Goal: Task Accomplishment & Management: Use online tool/utility

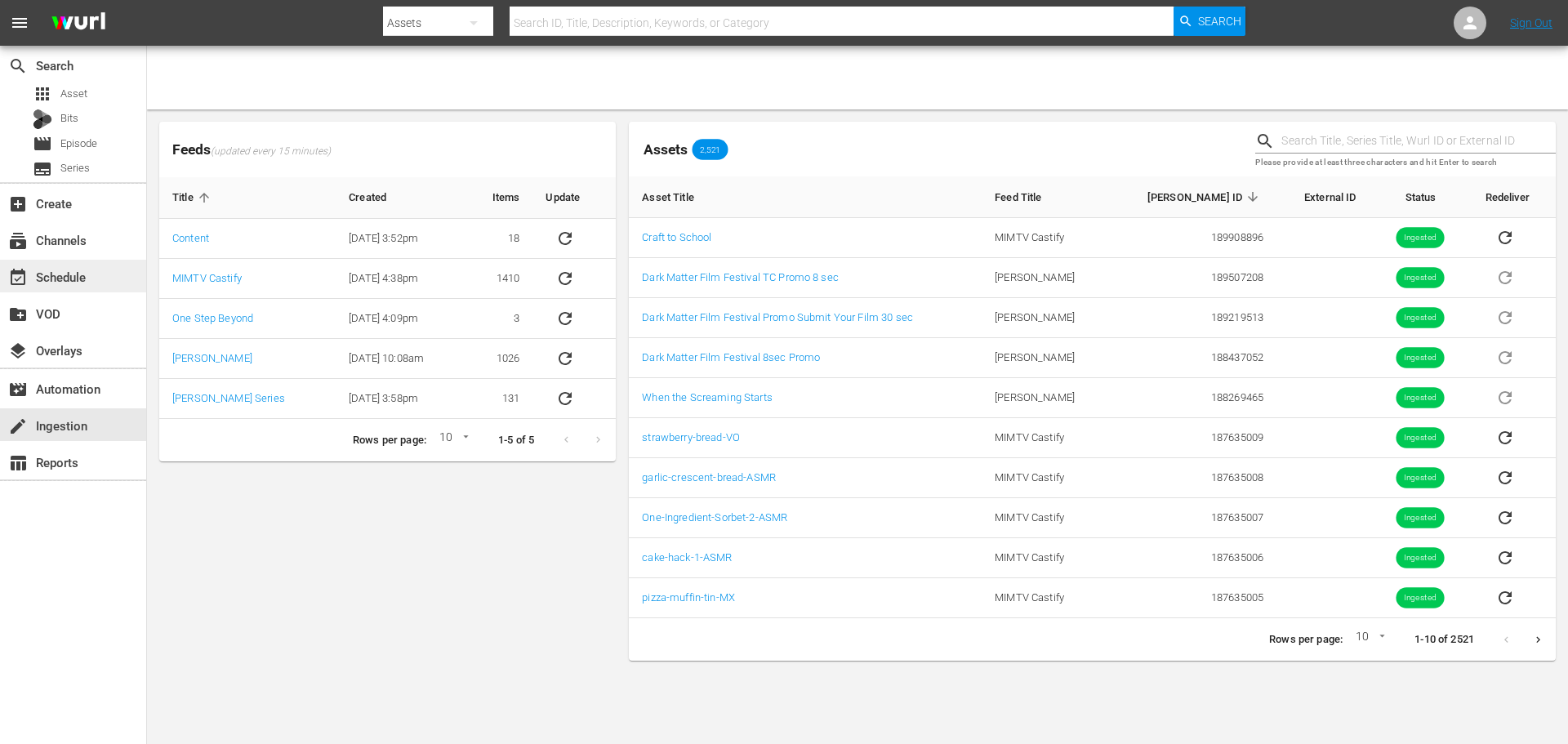
click at [124, 278] on div "event_available Schedule" at bounding box center [72, 276] width 146 height 32
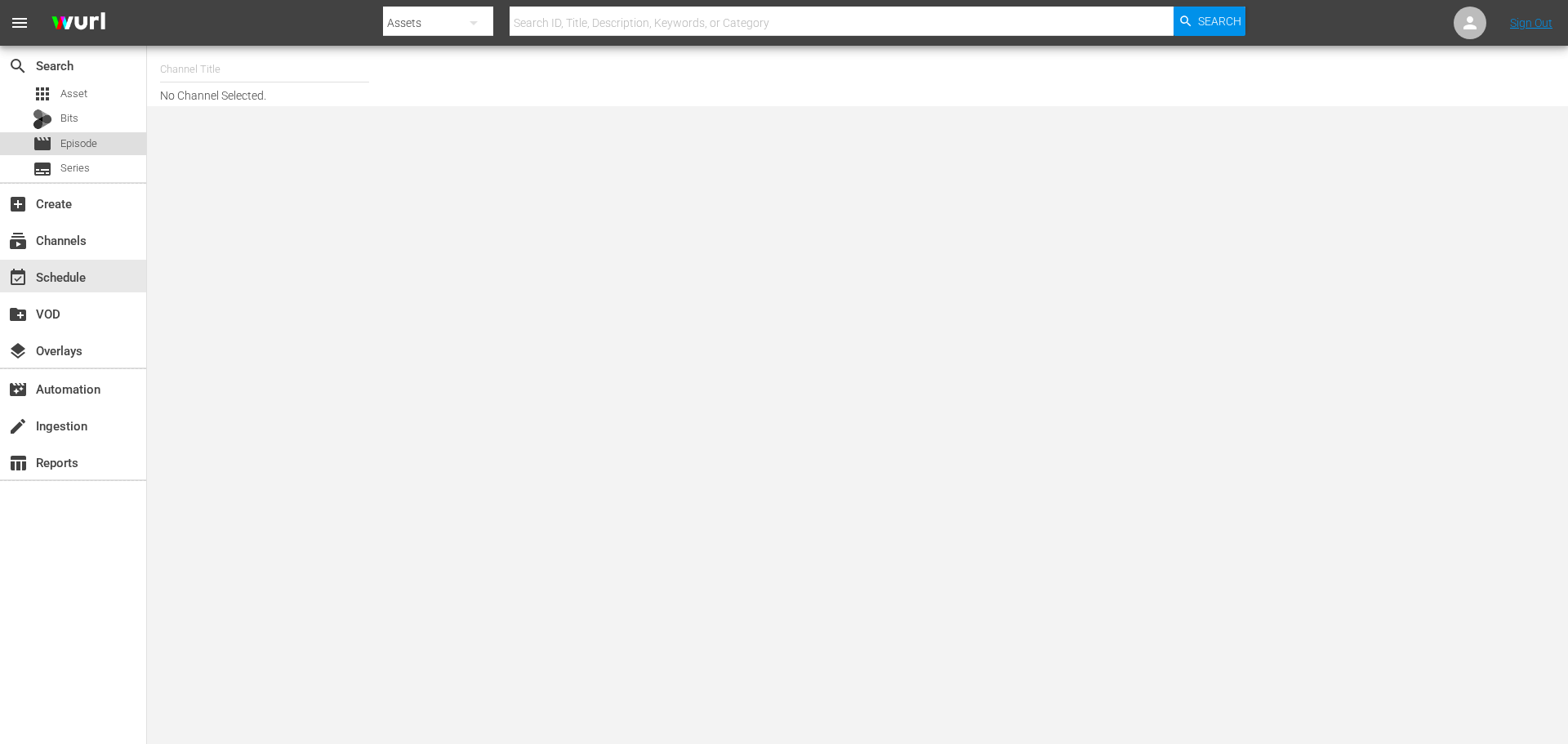
click at [65, 148] on span "Episode" at bounding box center [79, 143] width 37 height 16
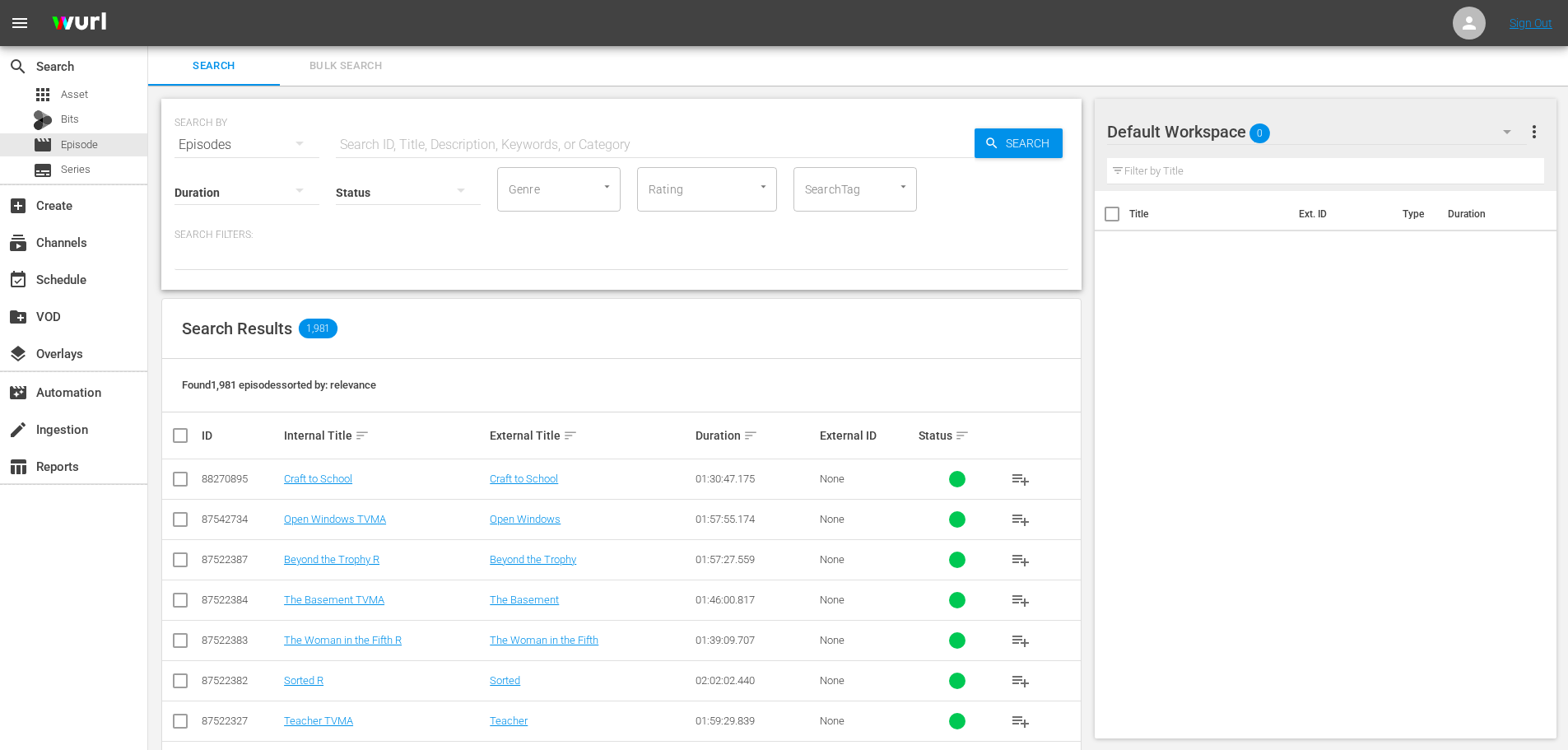
click at [95, 260] on div "event_available Schedule" at bounding box center [73, 277] width 147 height 37
click at [94, 266] on div "event_available Schedule" at bounding box center [73, 278] width 147 height 32
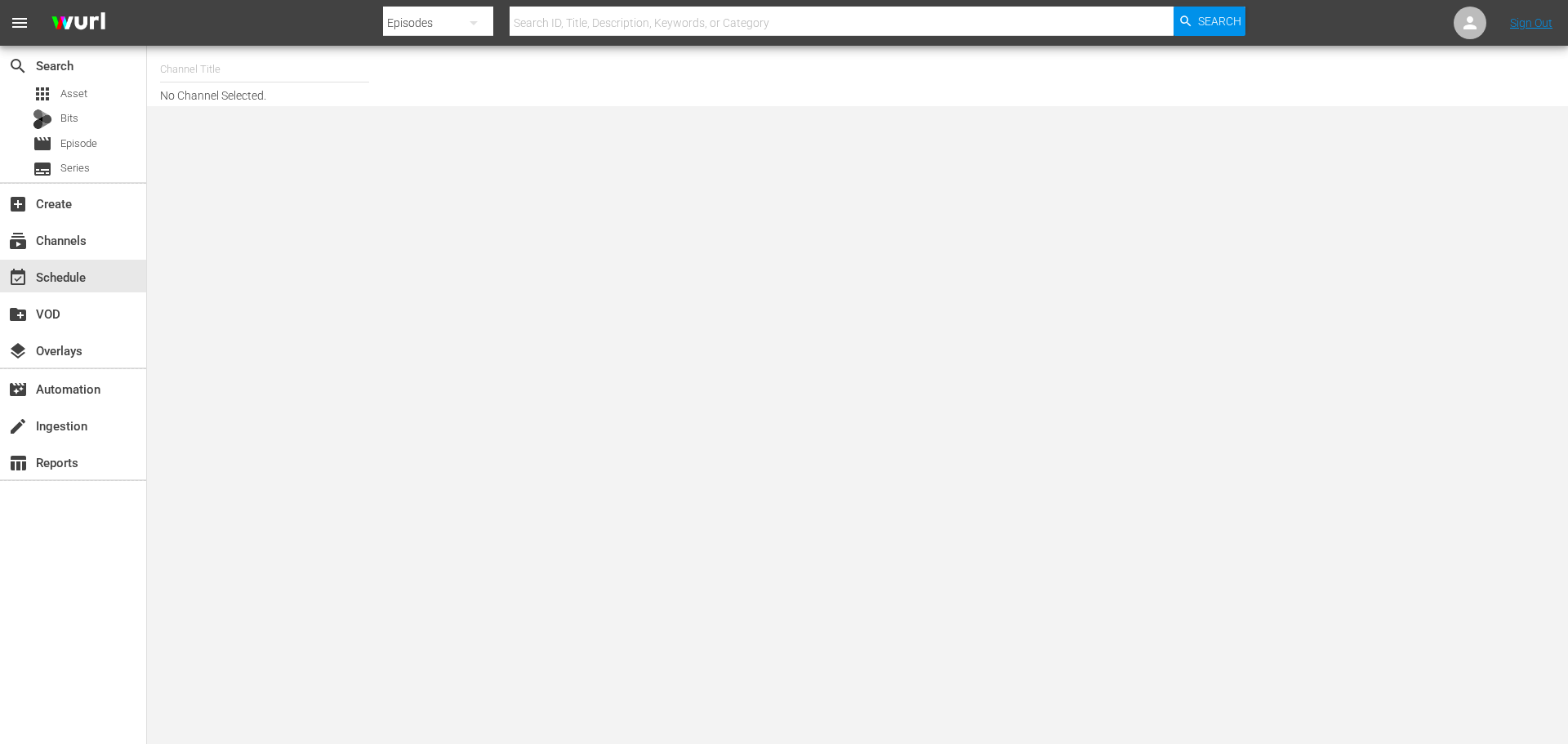
click at [266, 91] on div "Channel Title No Channel Selected." at bounding box center [541, 76] width 761 height 52
click at [265, 72] on input "text" at bounding box center [265, 70] width 209 height 39
click at [217, 125] on div "Made It Myself TV (1876 - tricoast_tv_madeitmyselftv_1)" at bounding box center [384, 115] width 423 height 39
type input "Made It Myself TV (1876 - tricoast_tv_madeitmyselftv_1)"
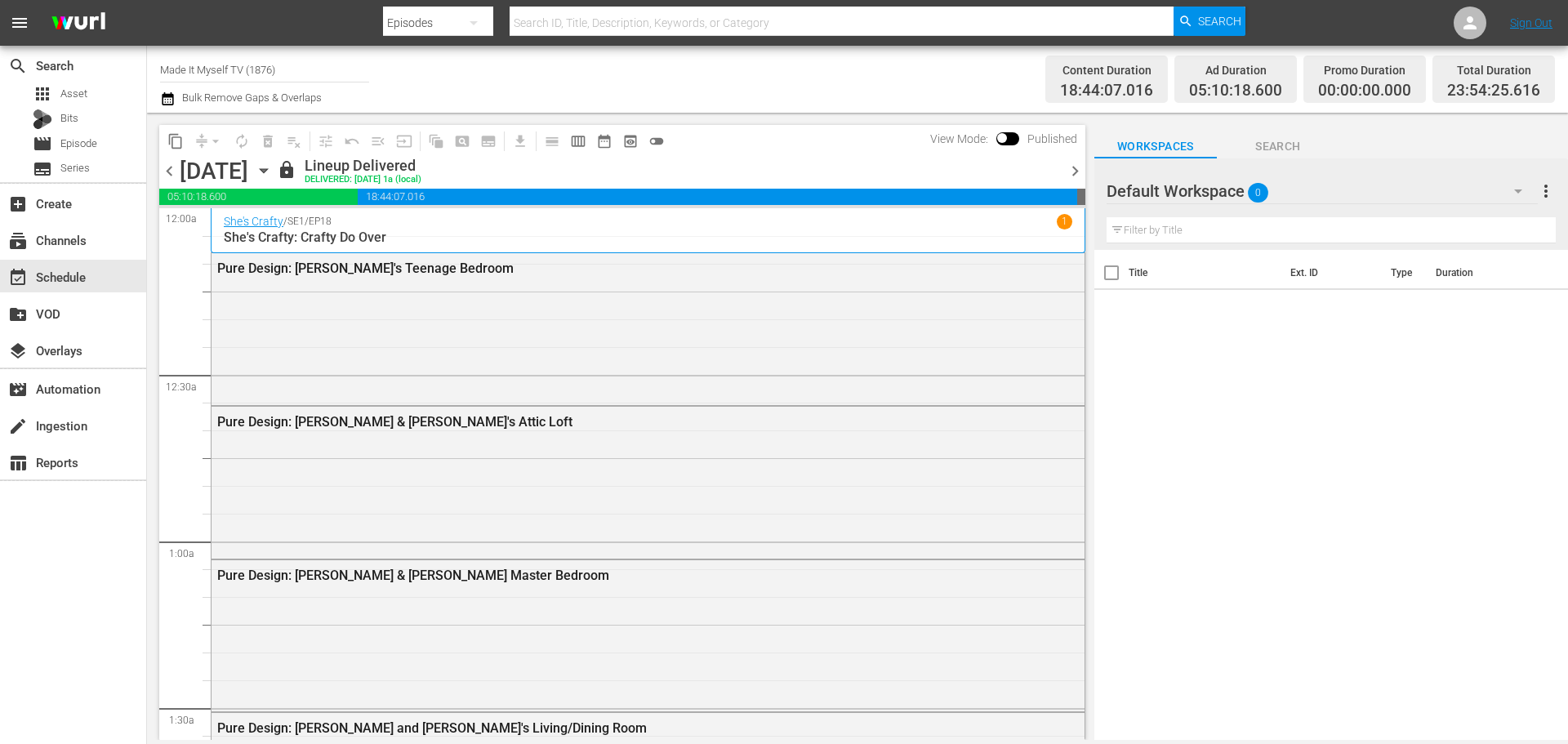
click at [1077, 172] on span "chevron_right" at bounding box center [1075, 171] width 21 height 21
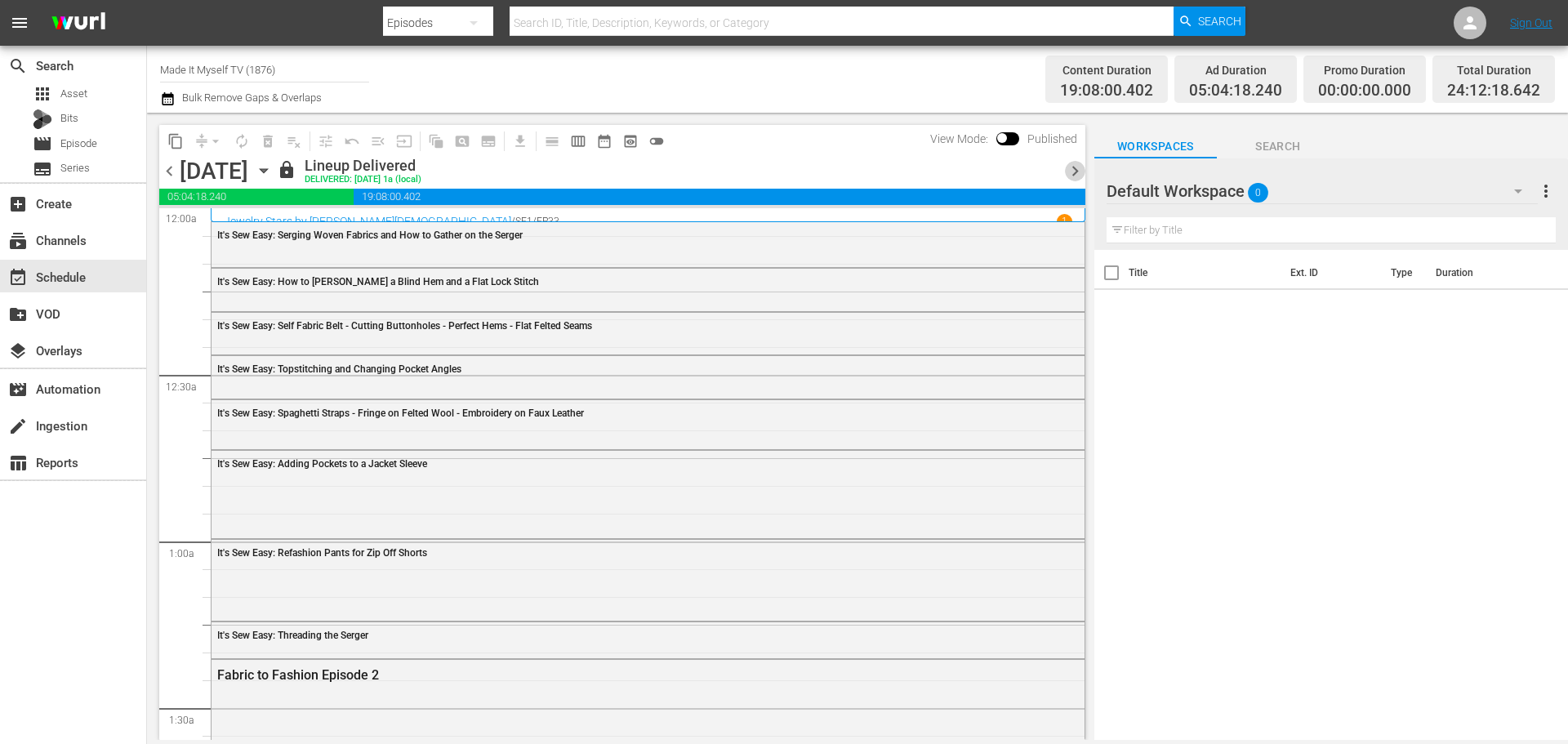
click at [1077, 172] on span "chevron_right" at bounding box center [1075, 171] width 21 height 21
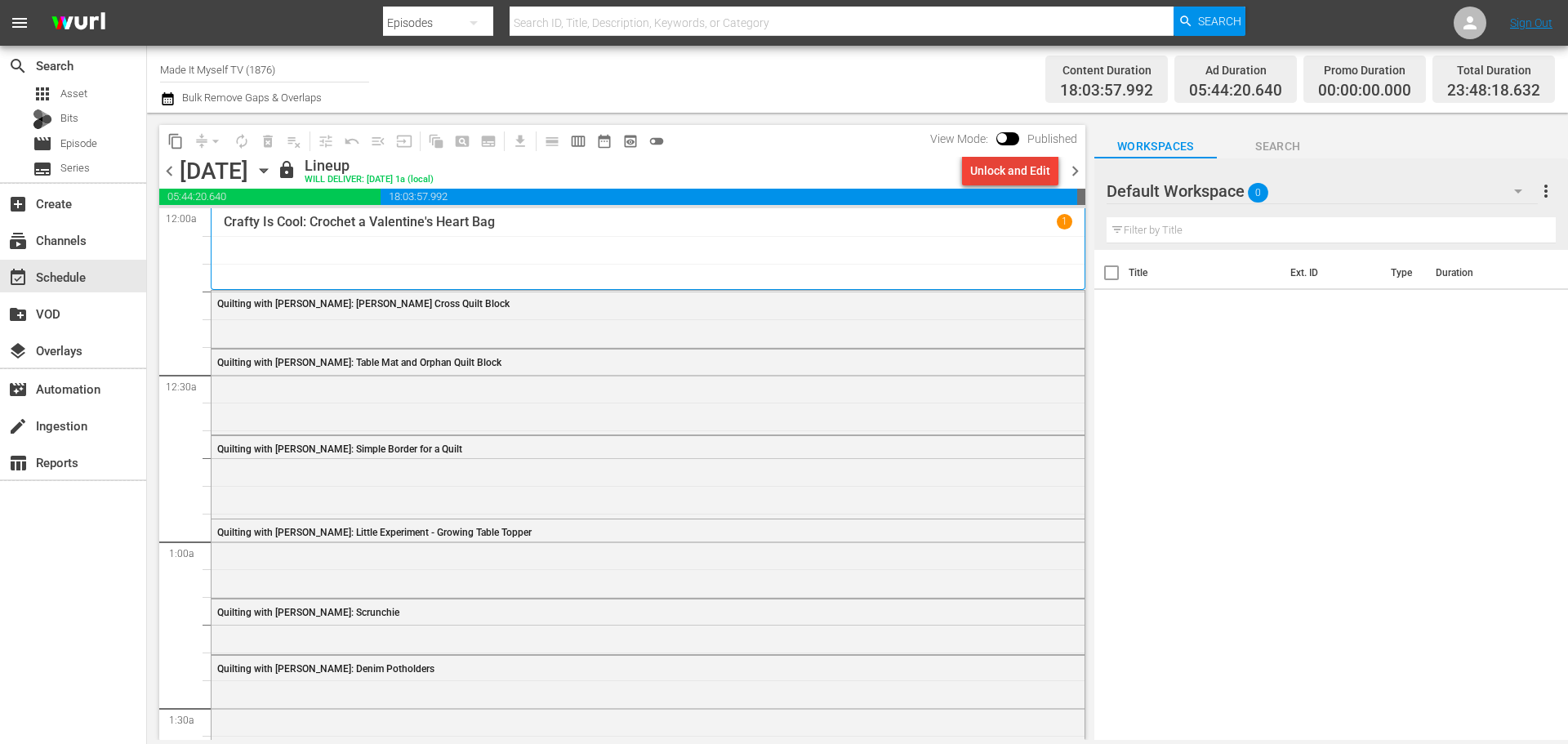
click at [1026, 166] on div "Unlock and Edit" at bounding box center [1010, 170] width 80 height 30
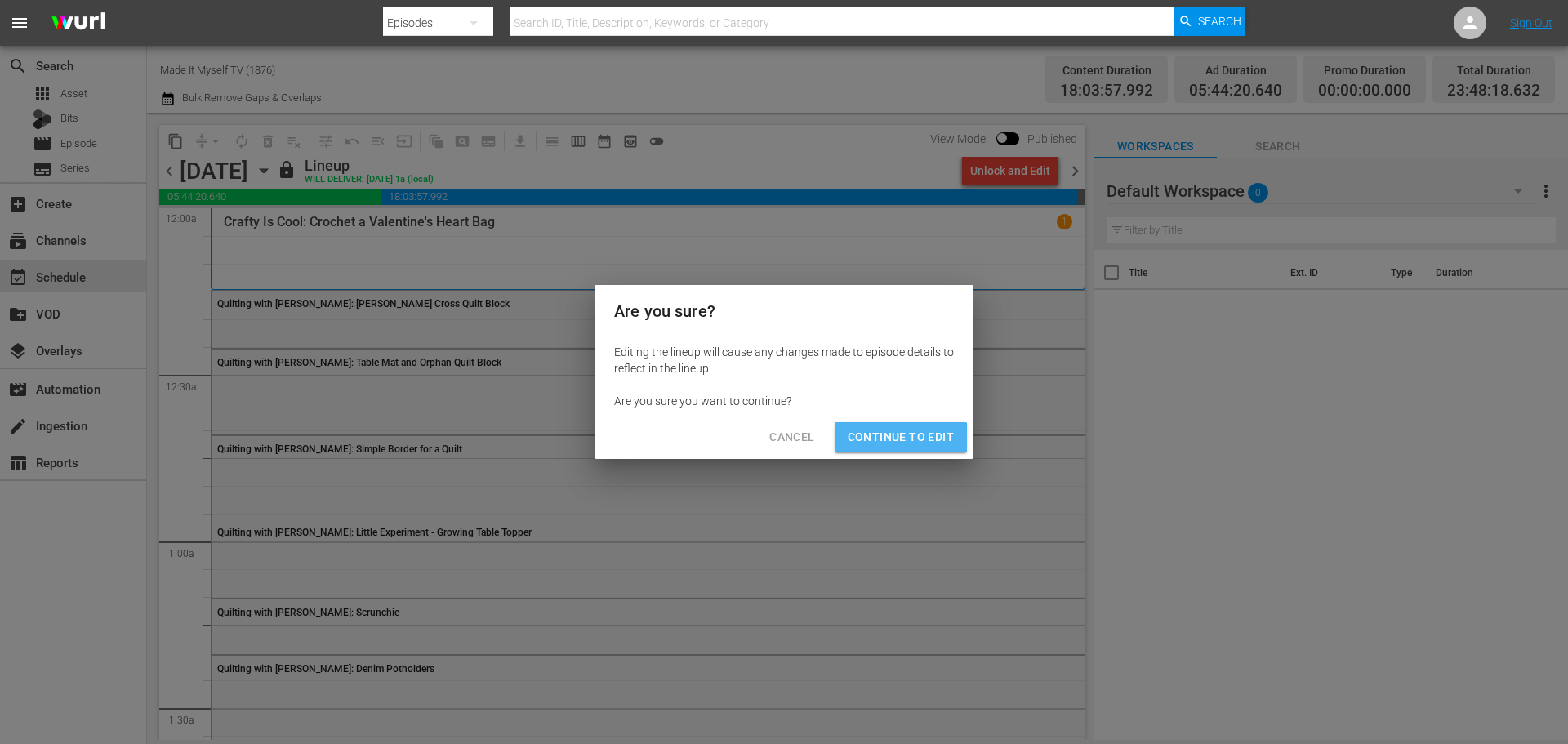
click at [884, 443] on span "Continue to Edit" at bounding box center [900, 437] width 107 height 21
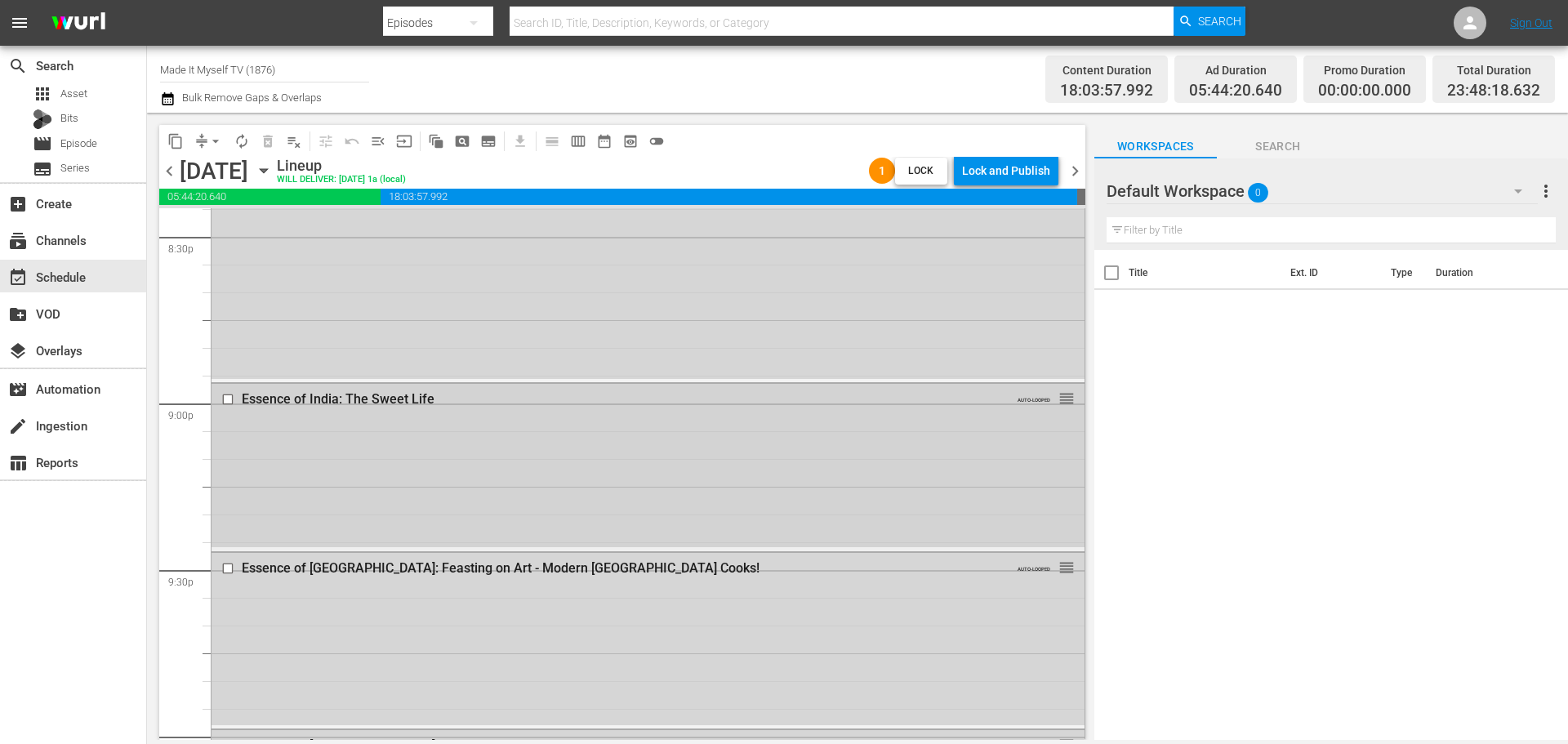
scroll to position [6831, 0]
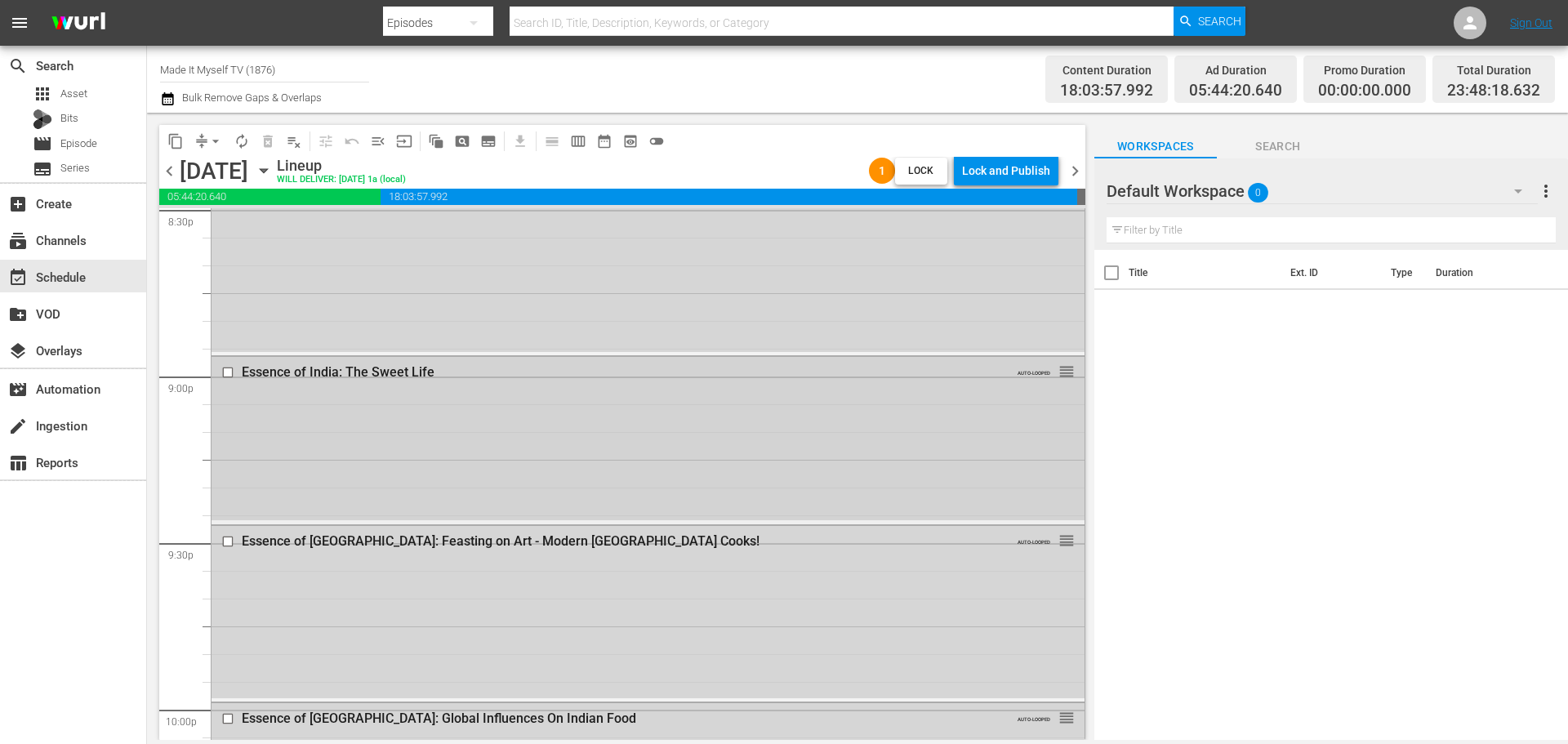
click at [229, 370] on input "checkbox" at bounding box center [229, 373] width 17 height 14
click at [219, 528] on div "Essence of India: Feasting on Art - Modern India Cooks! AUTO-LOOPED reorder" at bounding box center [647, 542] width 873 height 31
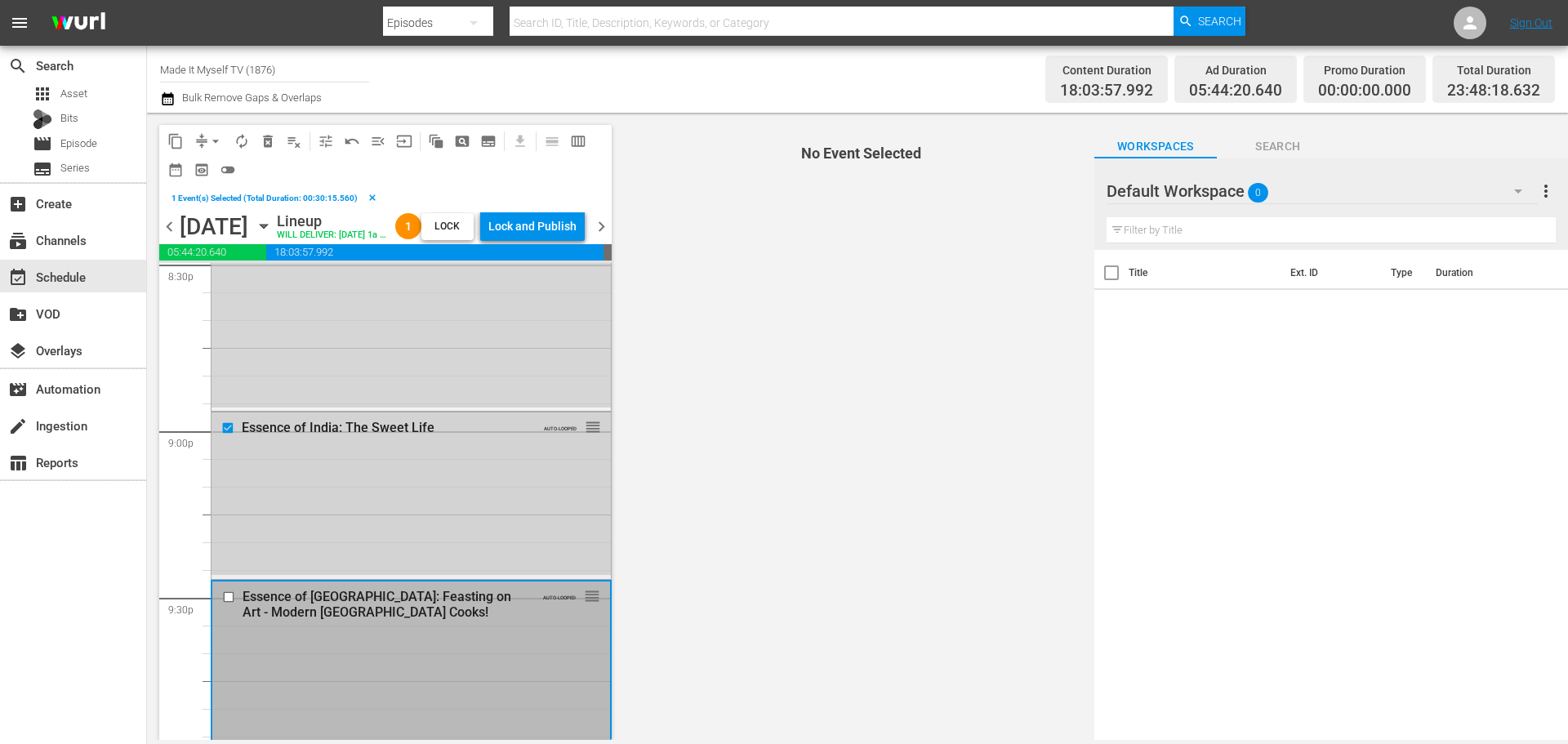
click at [226, 537] on div "Essence of India: The Sweet Life AUTO-LOOPED reorder" at bounding box center [411, 494] width 399 height 163
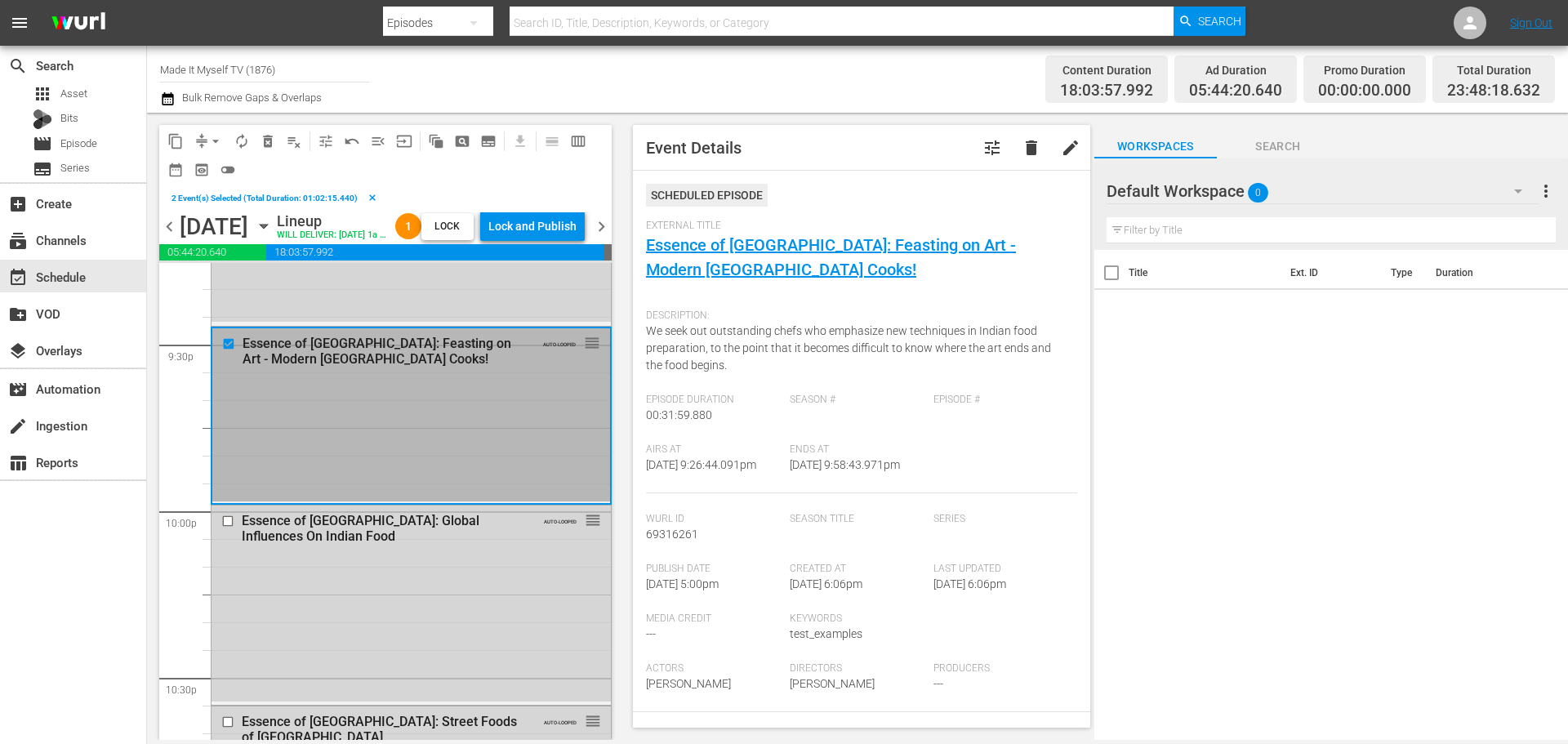
scroll to position [7240, 0]
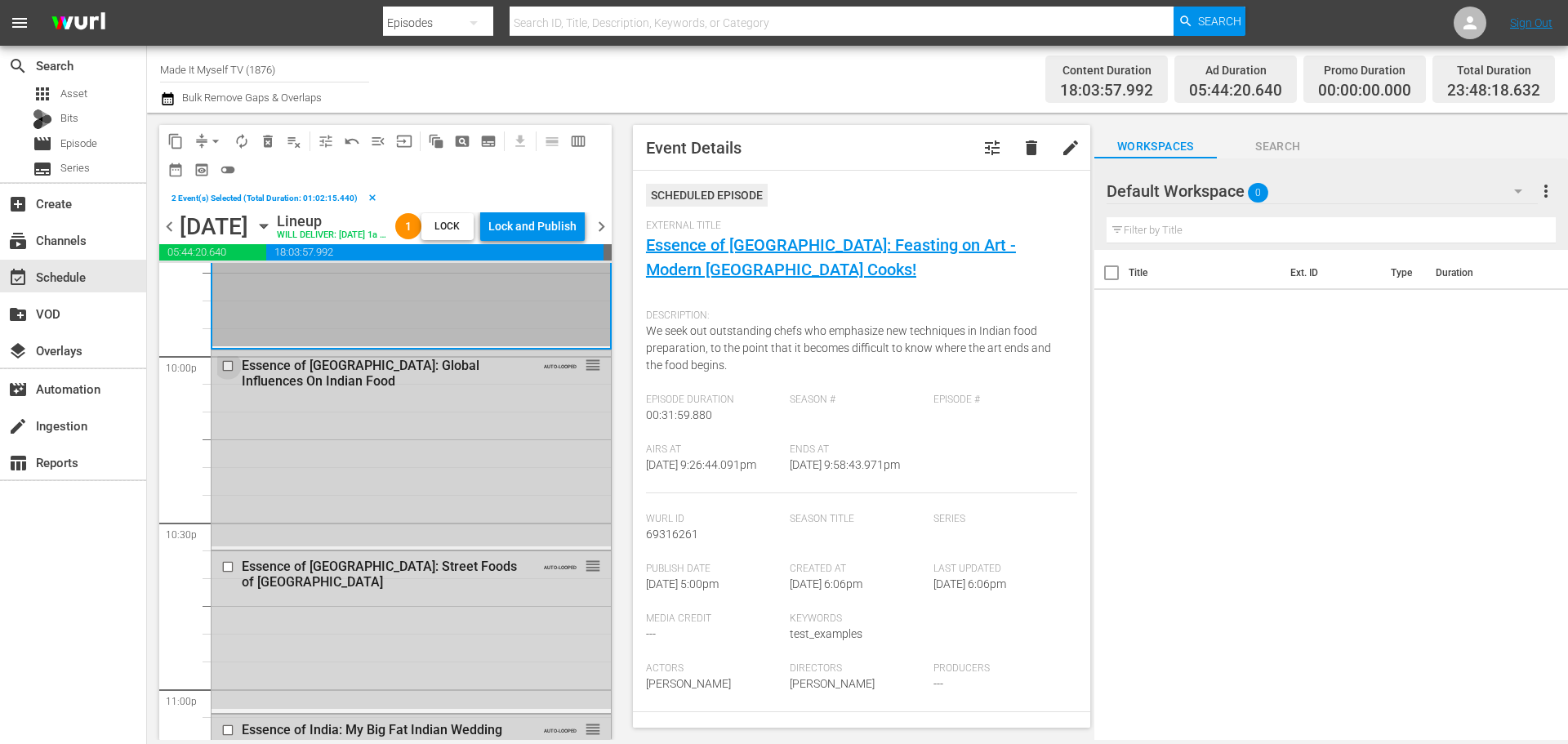
click at [221, 372] on input "checkbox" at bounding box center [229, 366] width 17 height 14
click at [226, 574] on input "checkbox" at bounding box center [229, 567] width 17 height 14
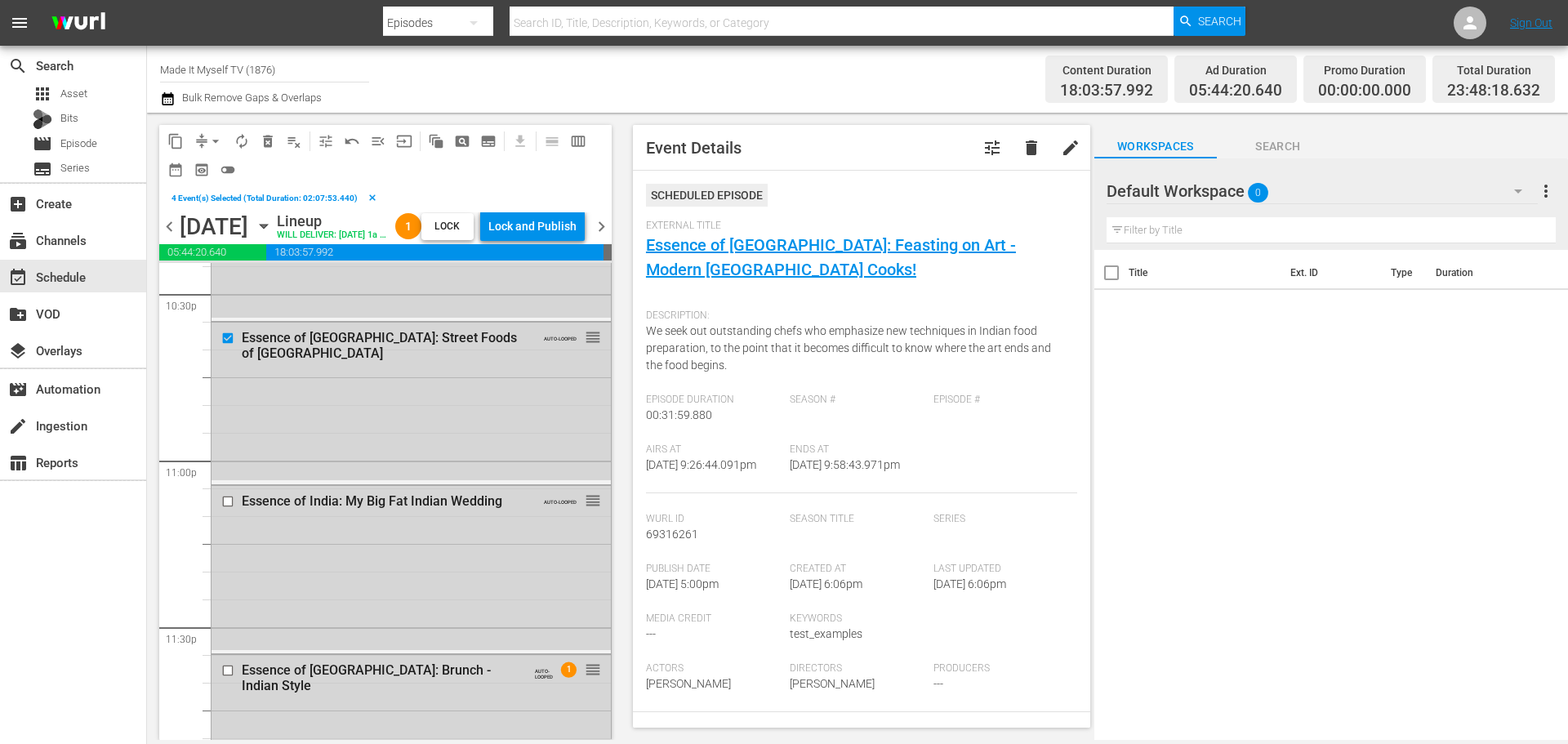
scroll to position [7485, 0]
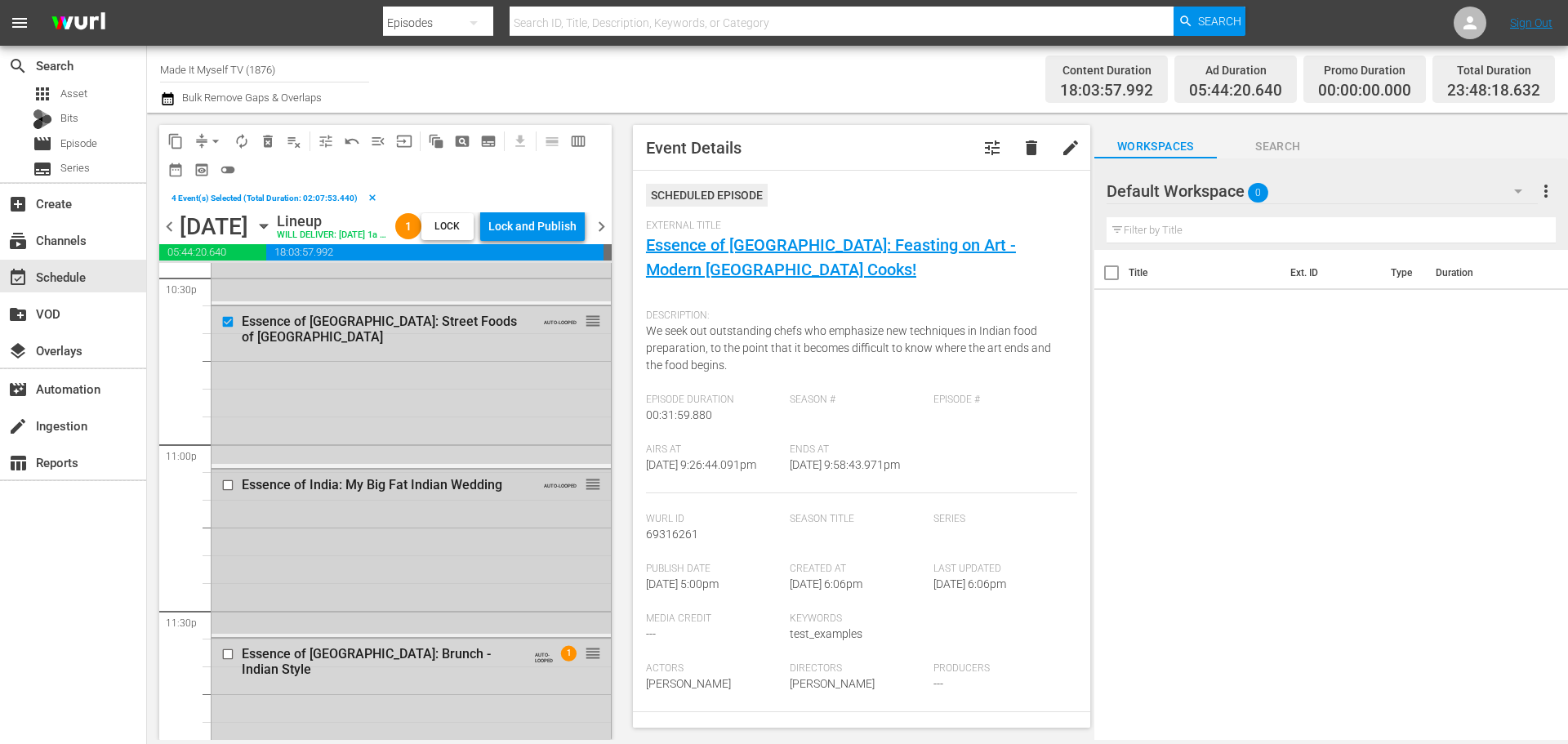
click at [224, 492] on input "checkbox" at bounding box center [229, 486] width 17 height 14
click at [224, 661] on input "checkbox" at bounding box center [229, 654] width 17 height 14
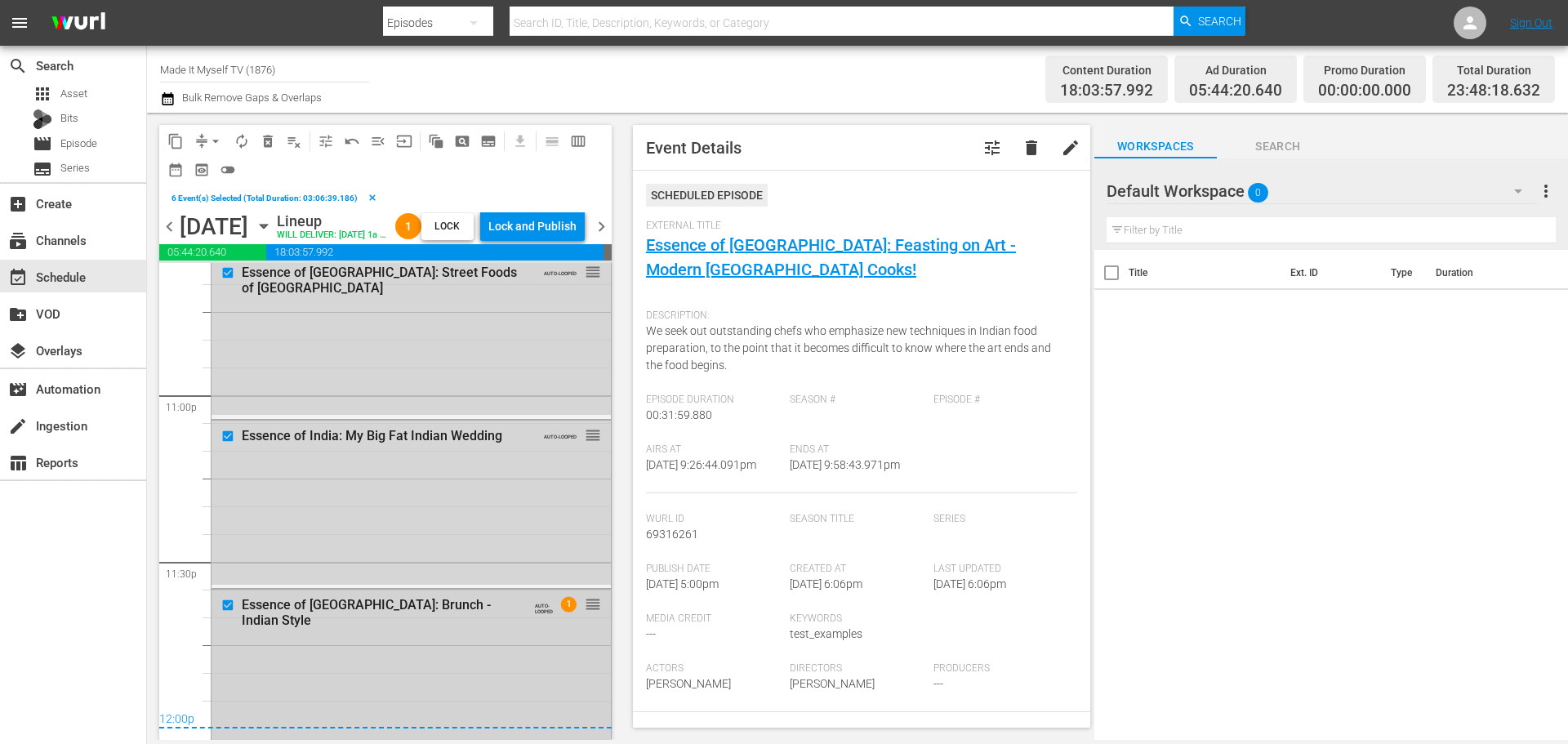
scroll to position [7567, 0]
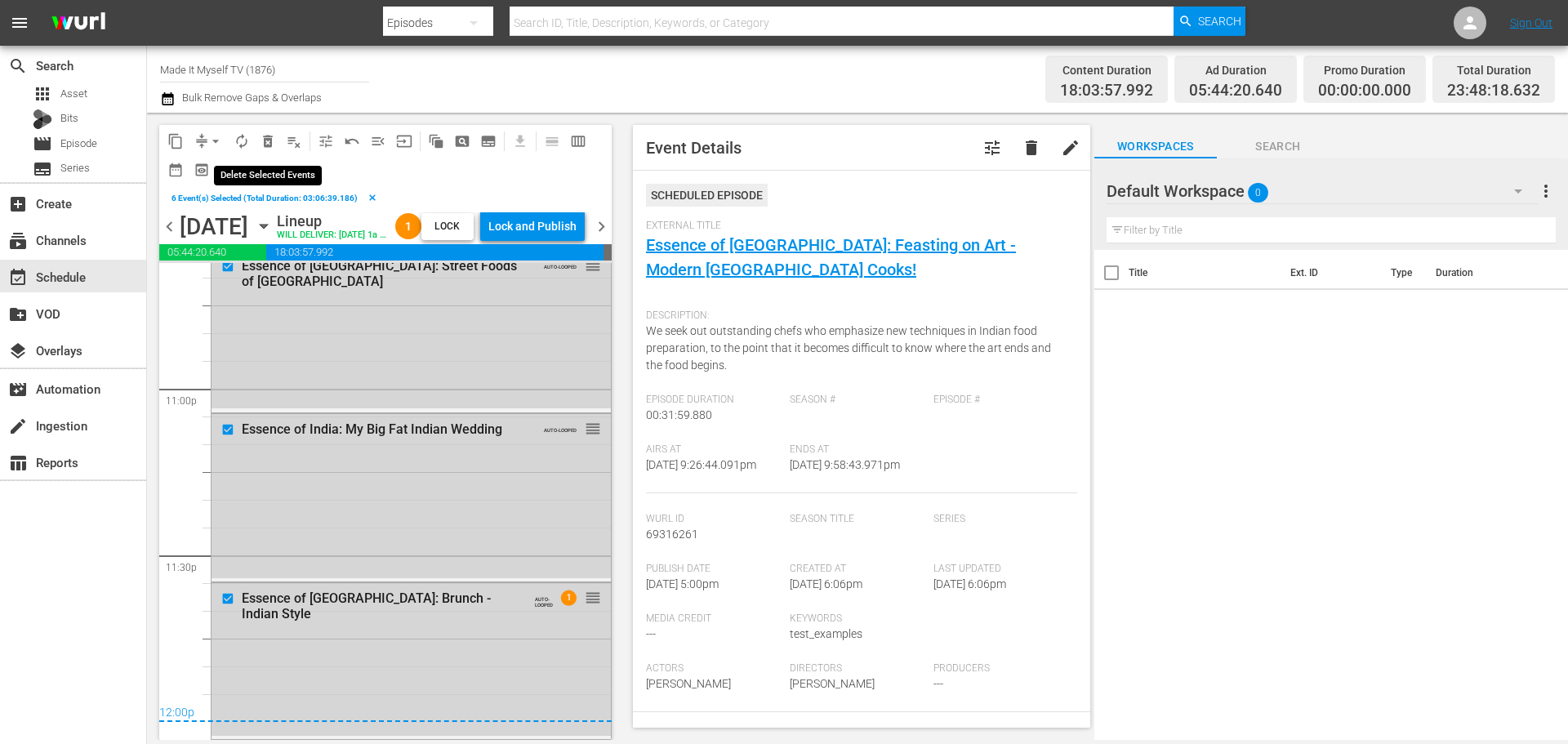
click at [269, 149] on span "delete_forever_outlined" at bounding box center [268, 141] width 16 height 16
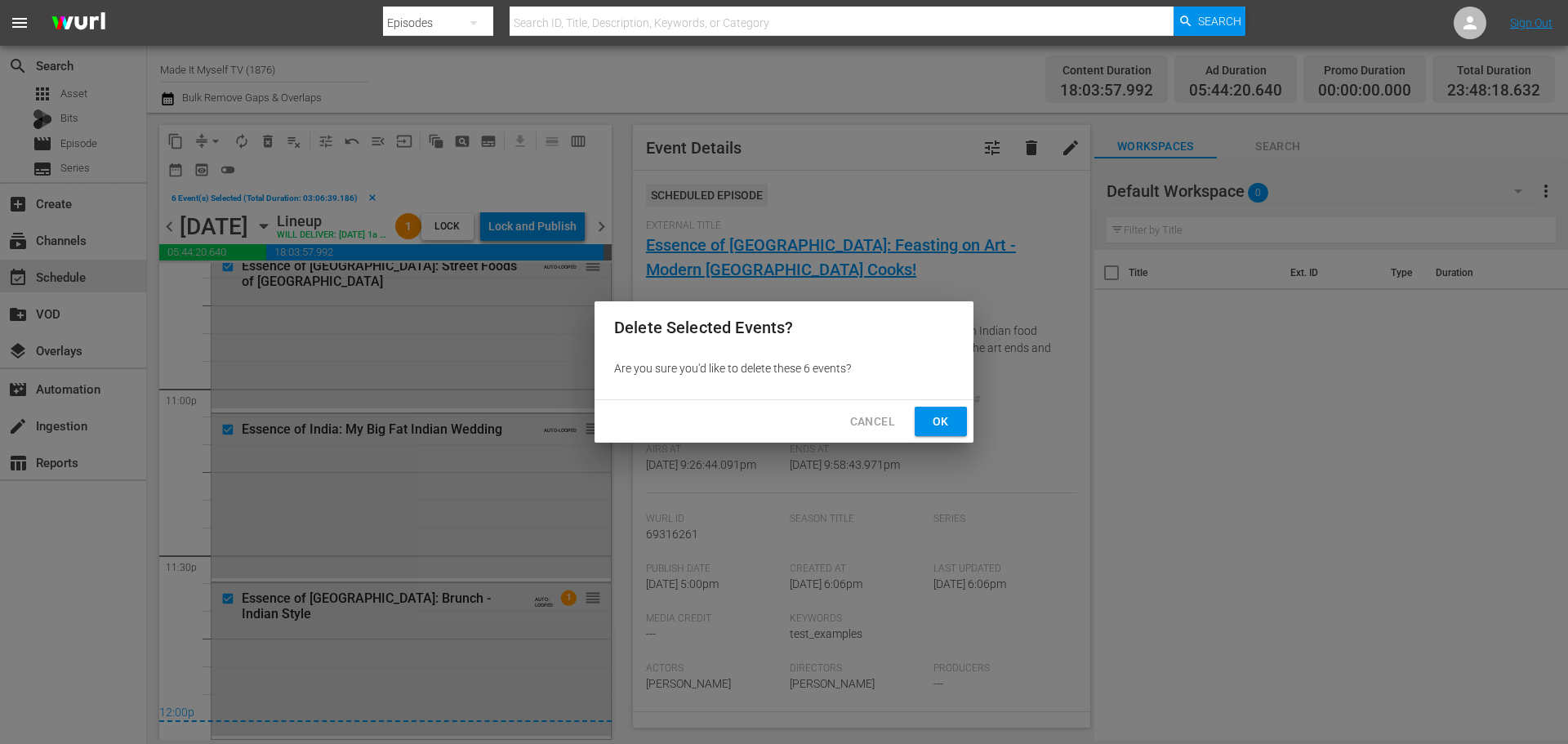
click at [941, 414] on span "Ok" at bounding box center [941, 422] width 26 height 21
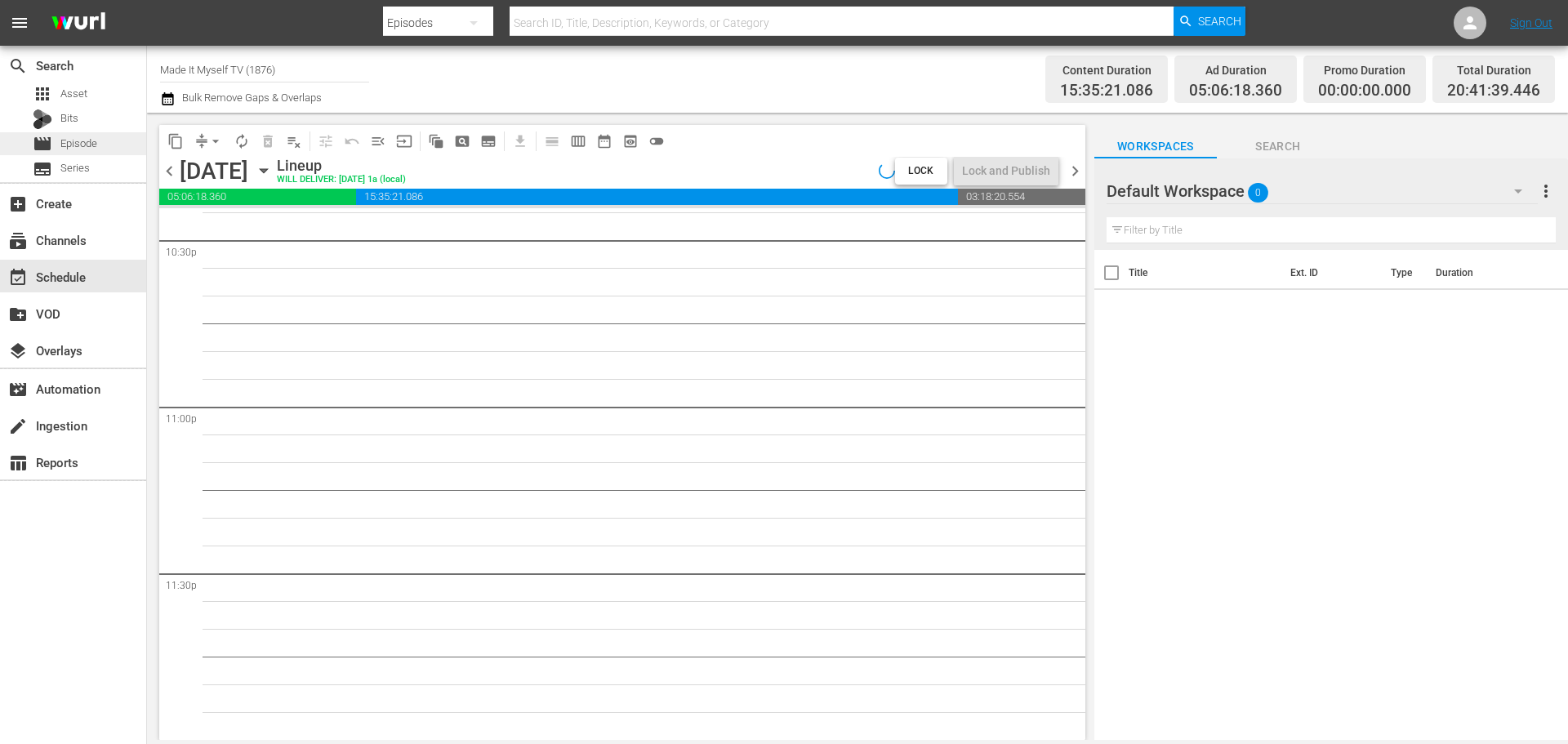
scroll to position [7468, 0]
click at [93, 140] on span "Episode" at bounding box center [79, 143] width 37 height 16
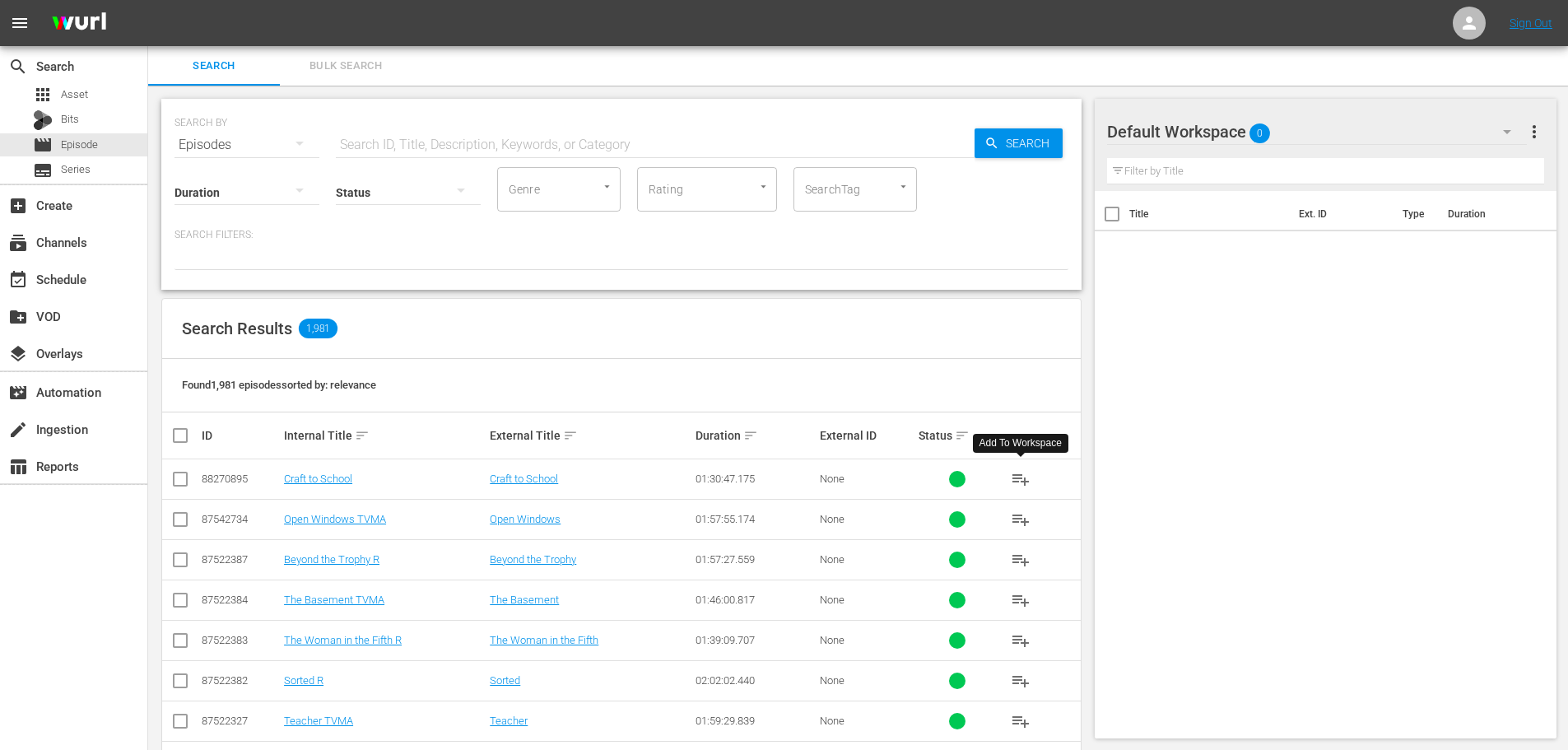
click at [1023, 486] on span "playlist_add" at bounding box center [1021, 479] width 20 height 20
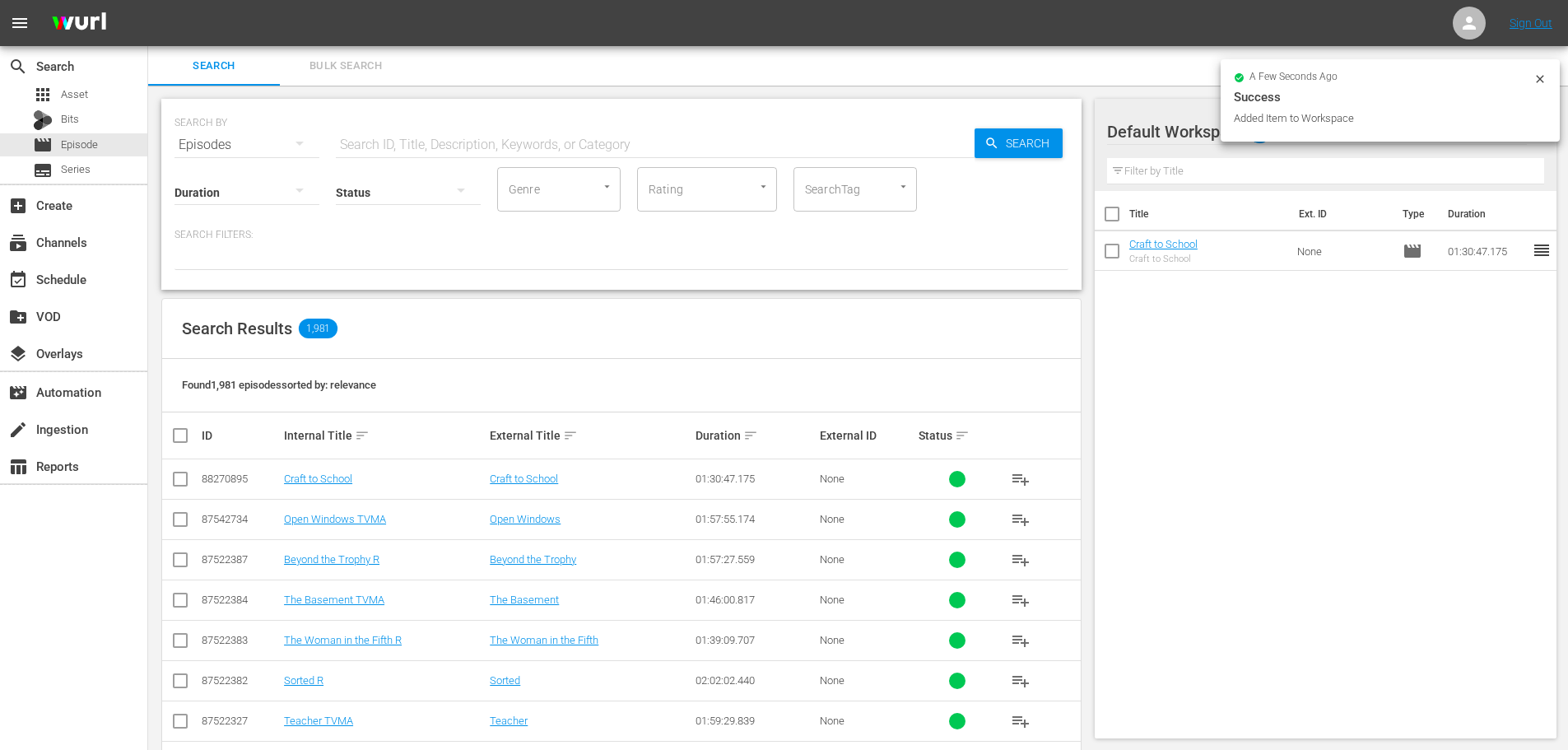
click at [438, 148] on input "text" at bounding box center [655, 145] width 639 height 40
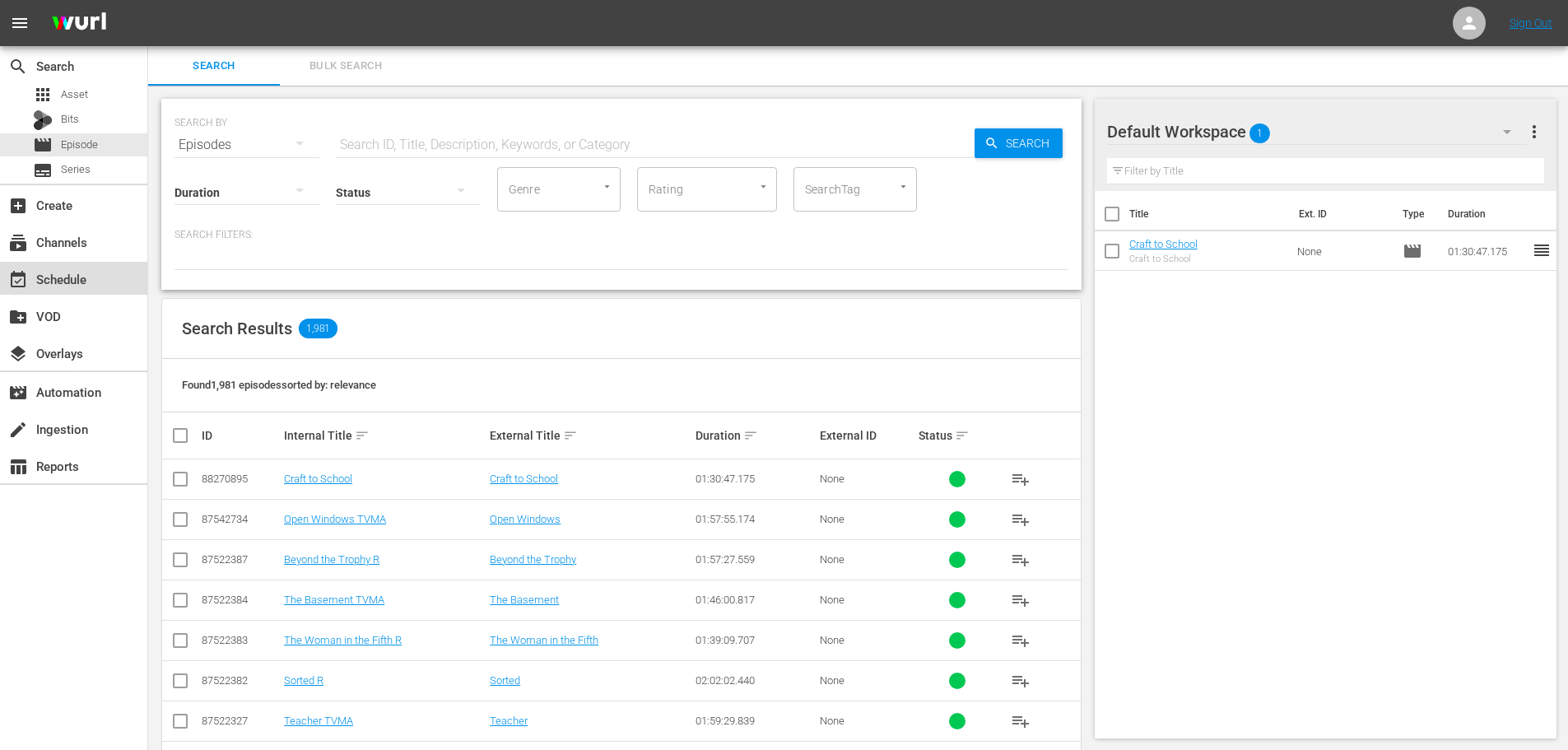
click at [97, 263] on div "event_available Schedule" at bounding box center [73, 278] width 147 height 32
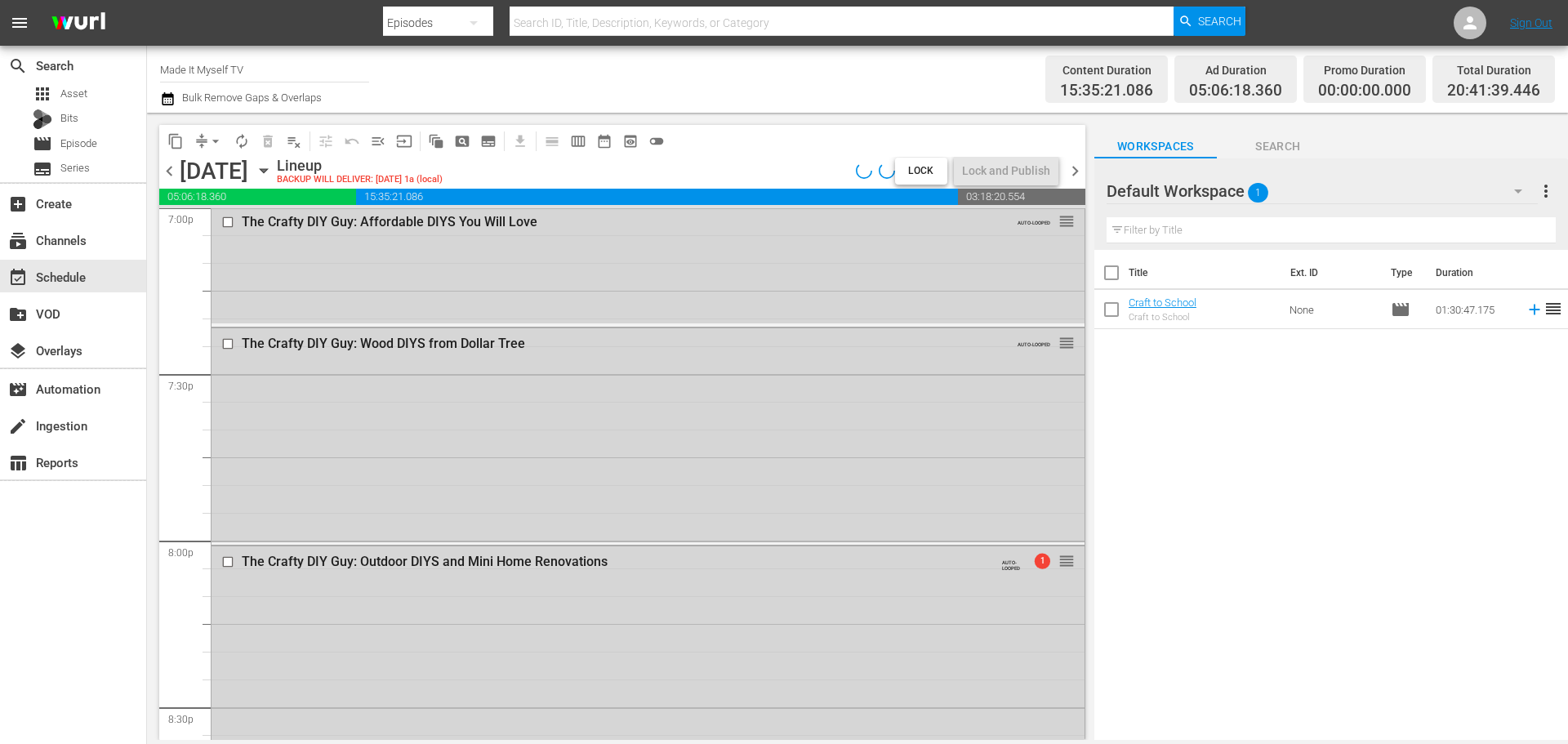
scroll to position [7468, 0]
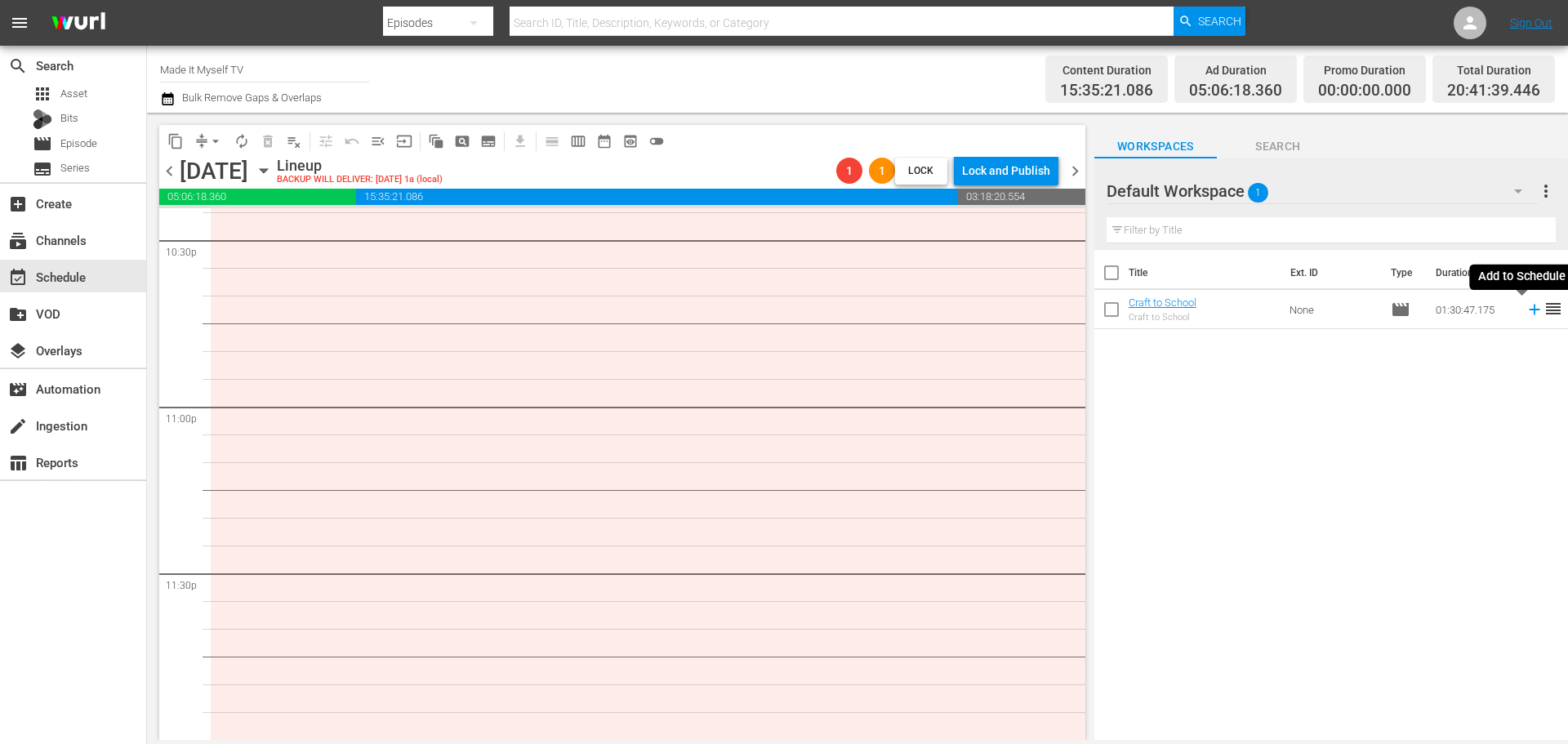
click at [1526, 312] on icon at bounding box center [1535, 310] width 18 height 18
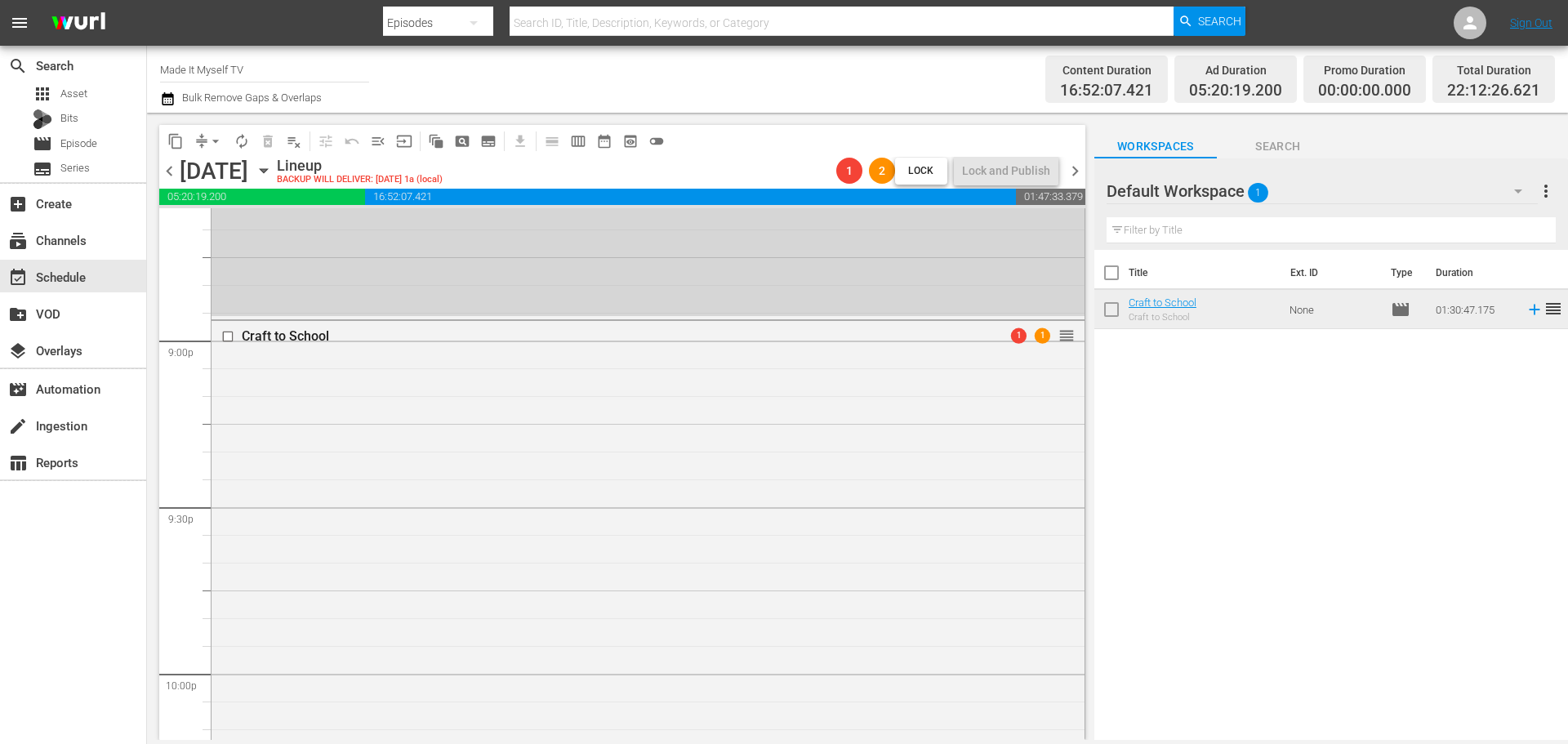
scroll to position [6896, 0]
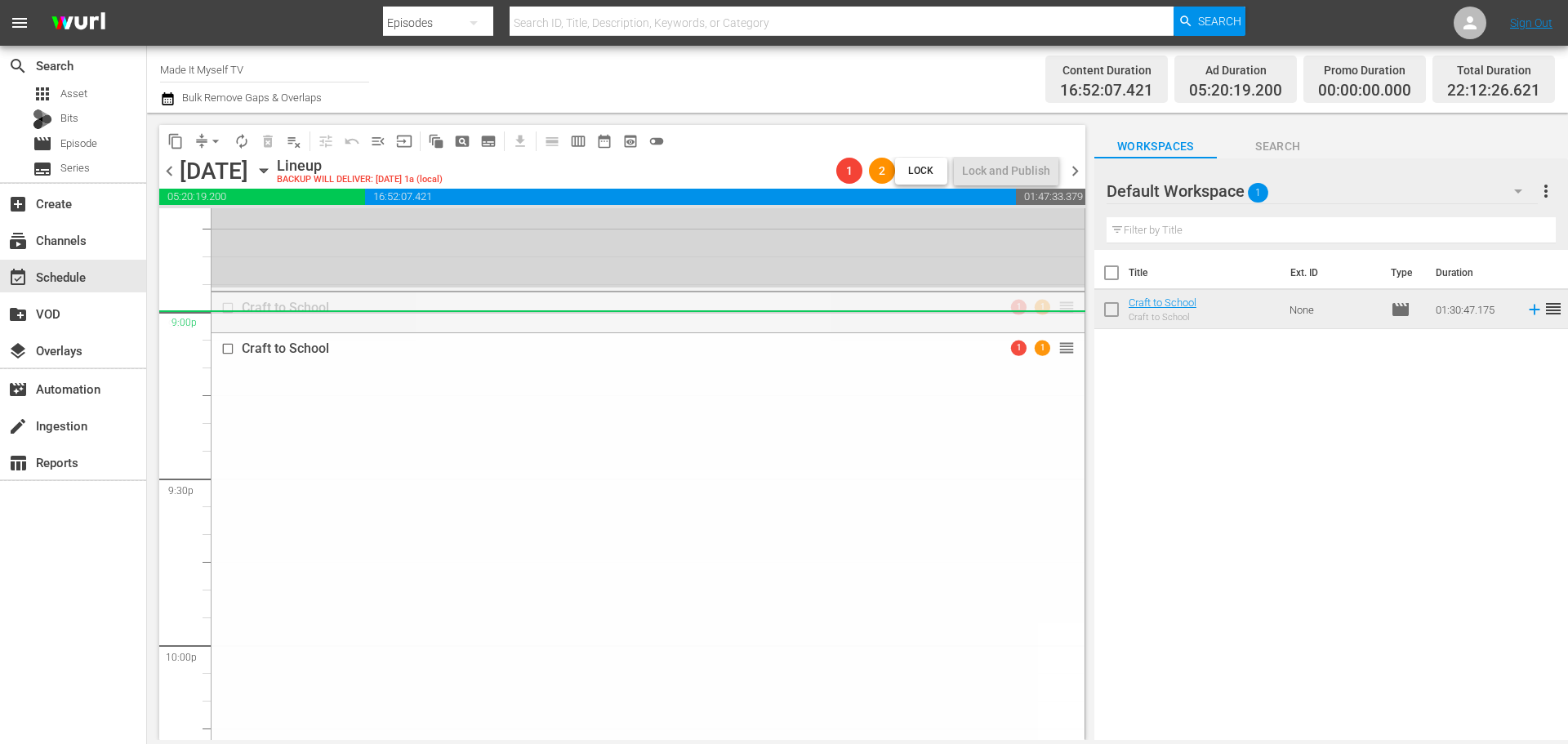
drag, startPoint x: 1058, startPoint y: 312, endPoint x: 1051, endPoint y: 333, distance: 22.1
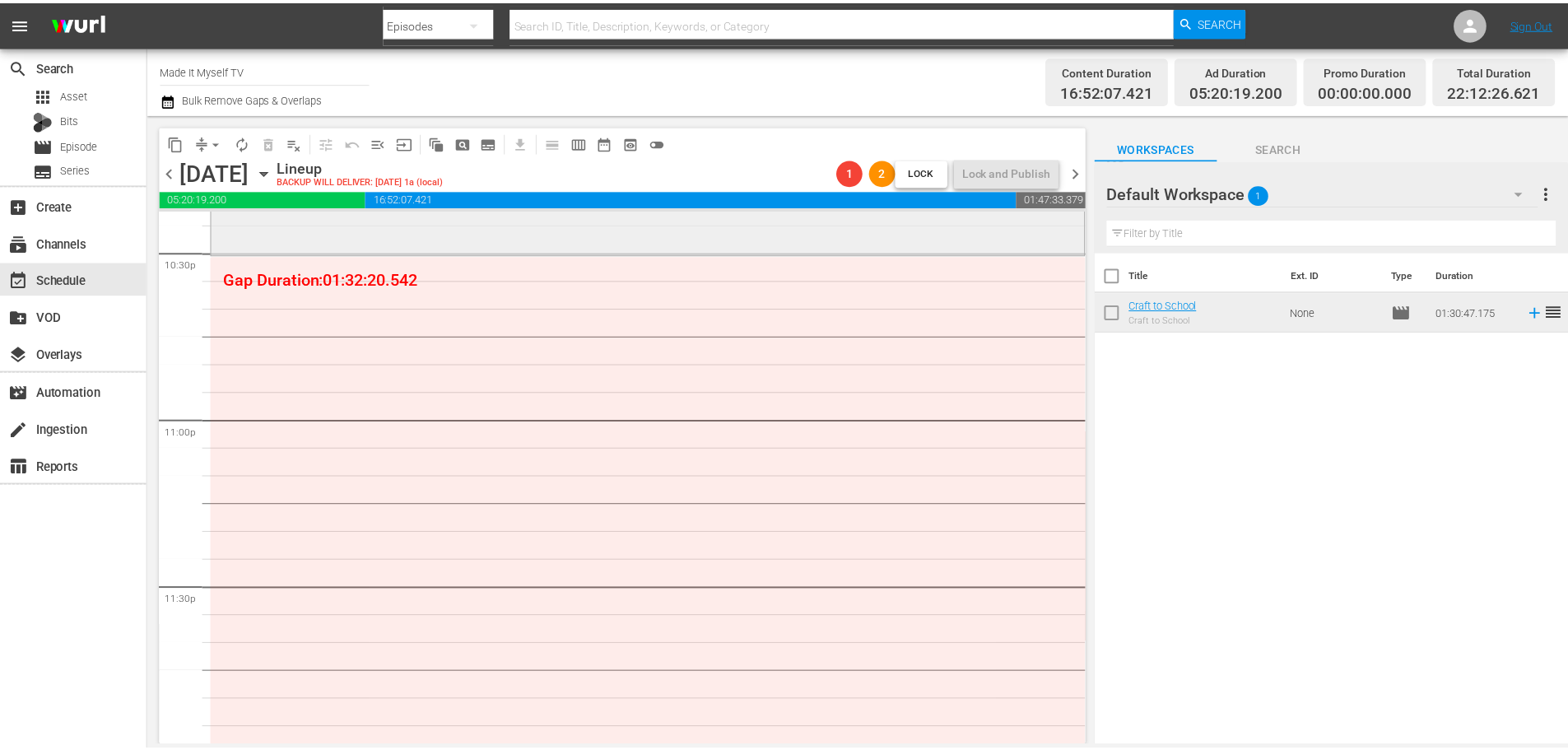
scroll to position [7545, 0]
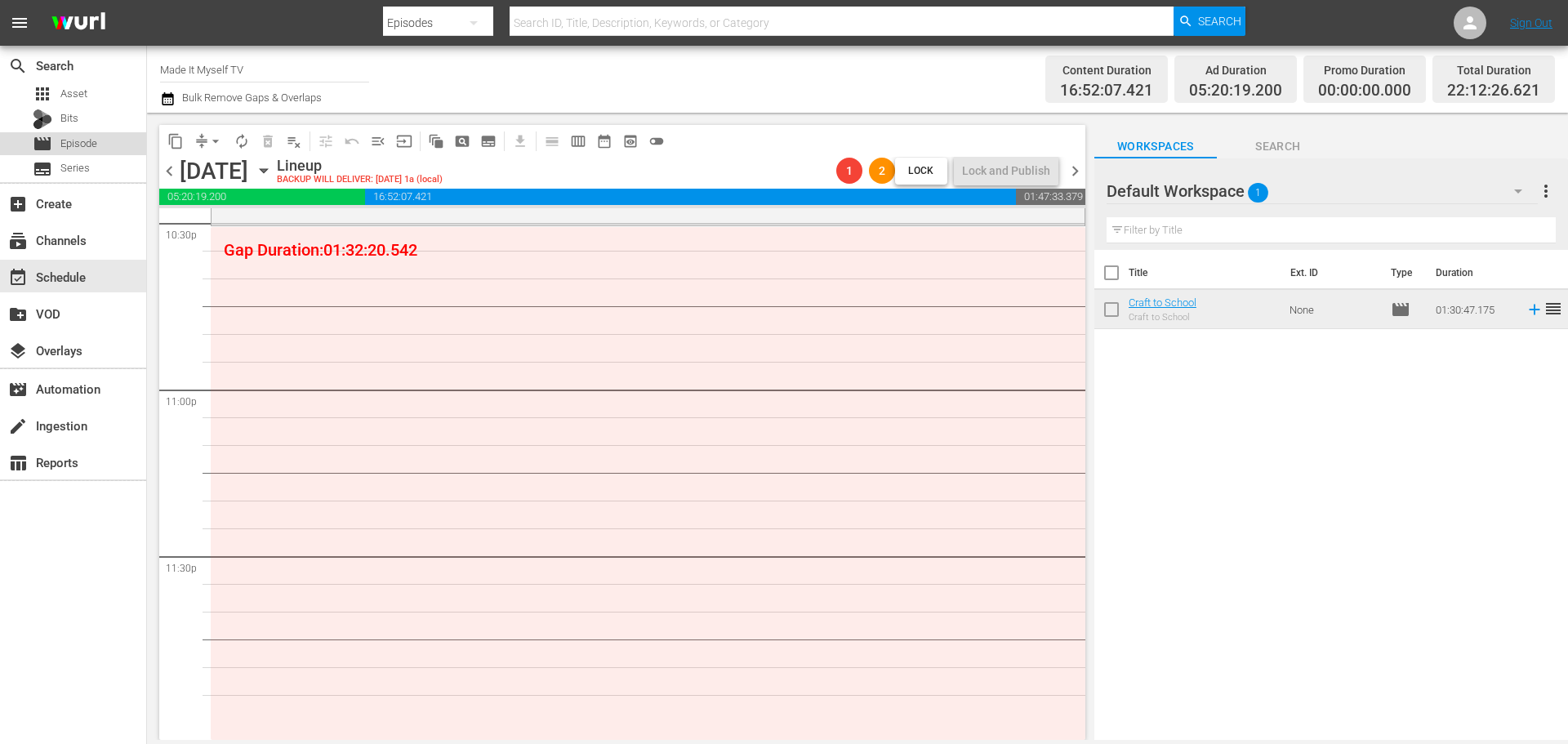
click at [99, 137] on div "movie Episode" at bounding box center [72, 144] width 146 height 23
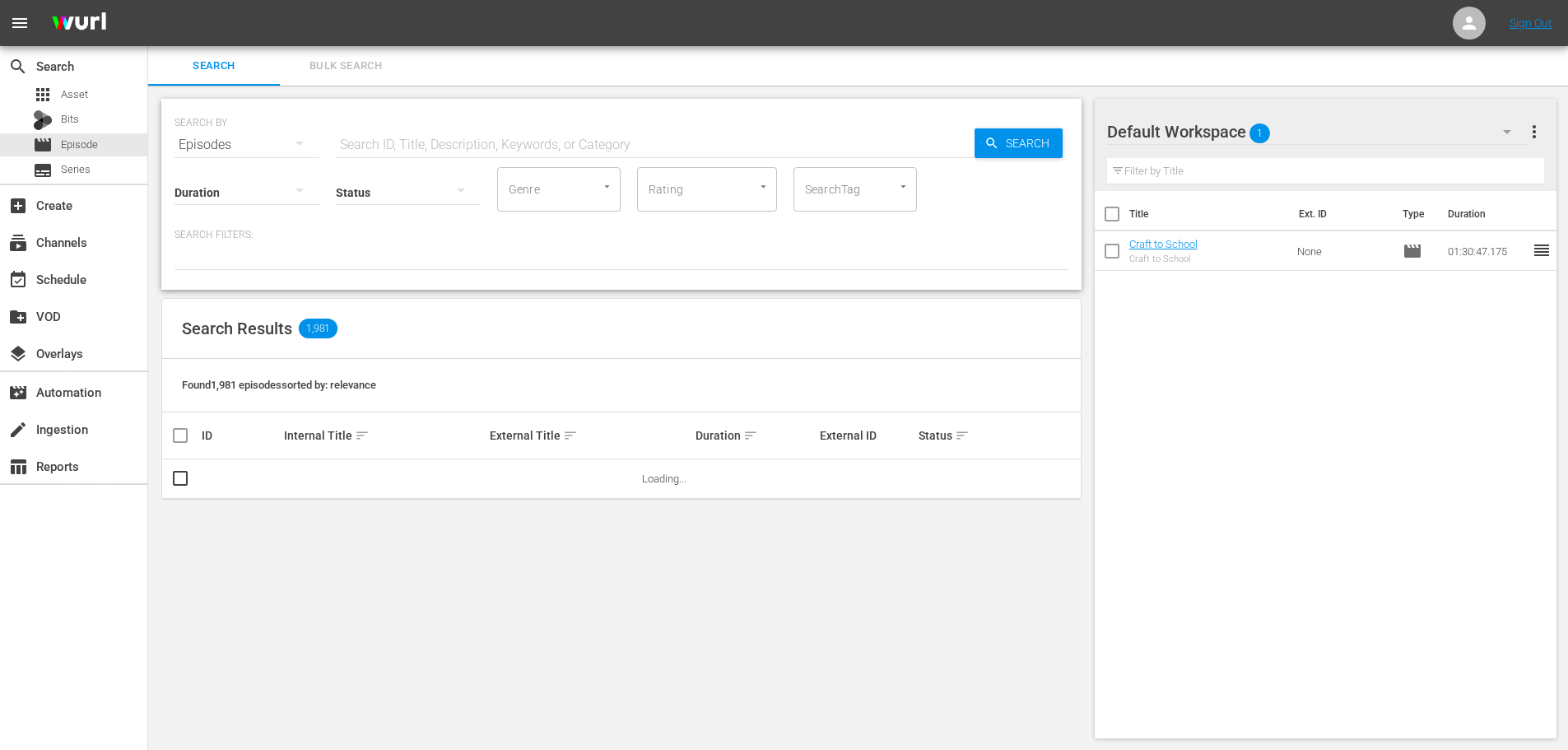
click at [417, 145] on input "text" at bounding box center [655, 145] width 639 height 40
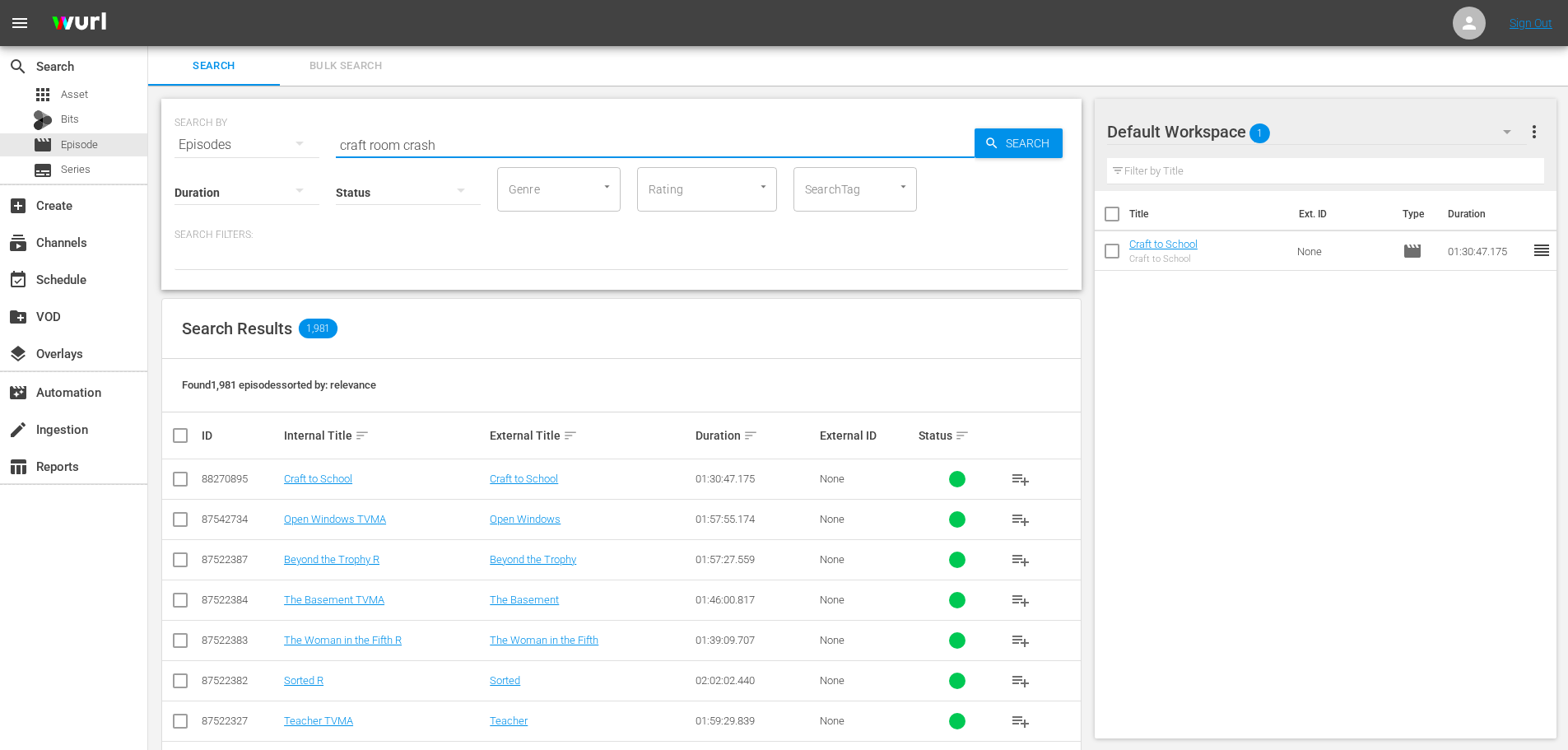
type input "craft room crash"
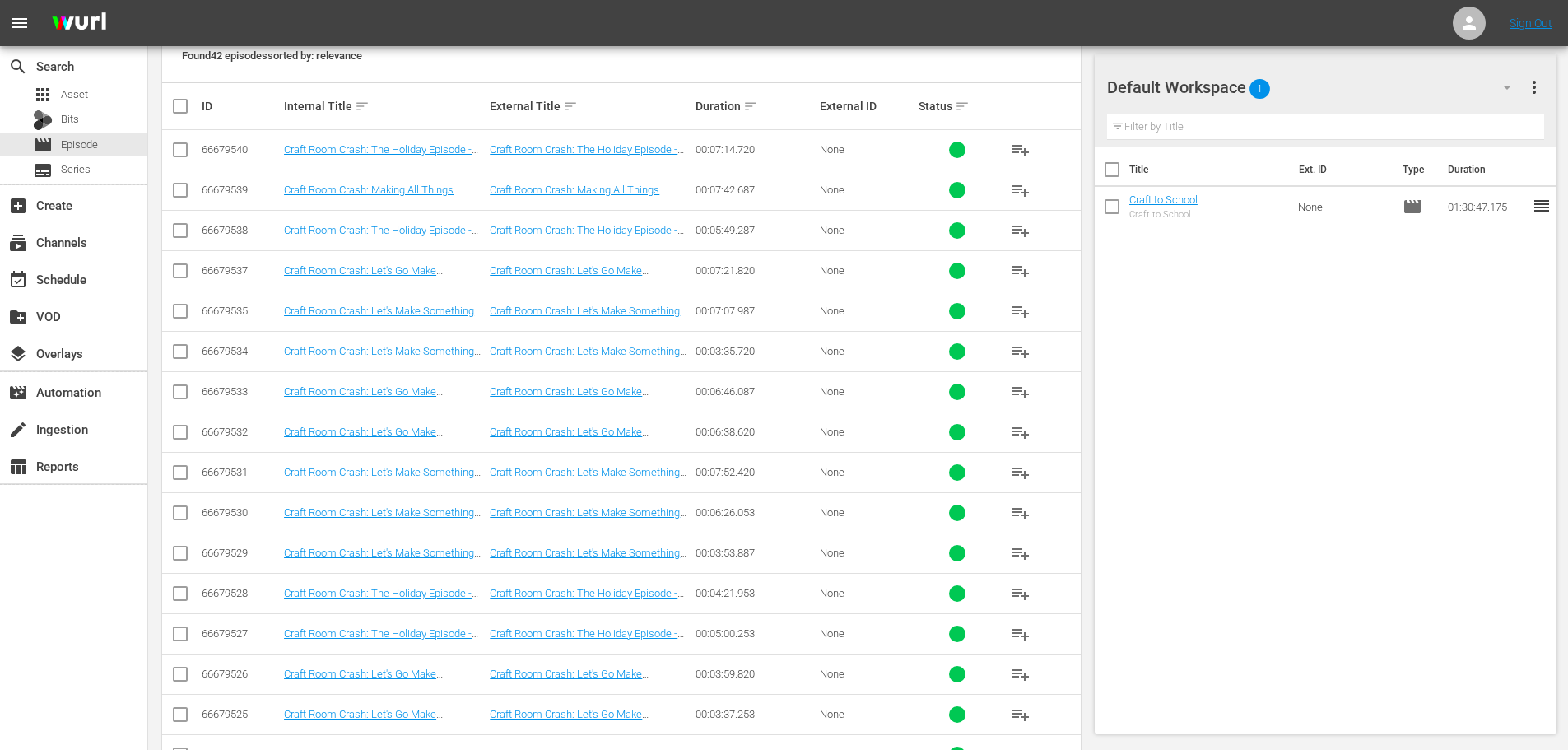
scroll to position [412, 0]
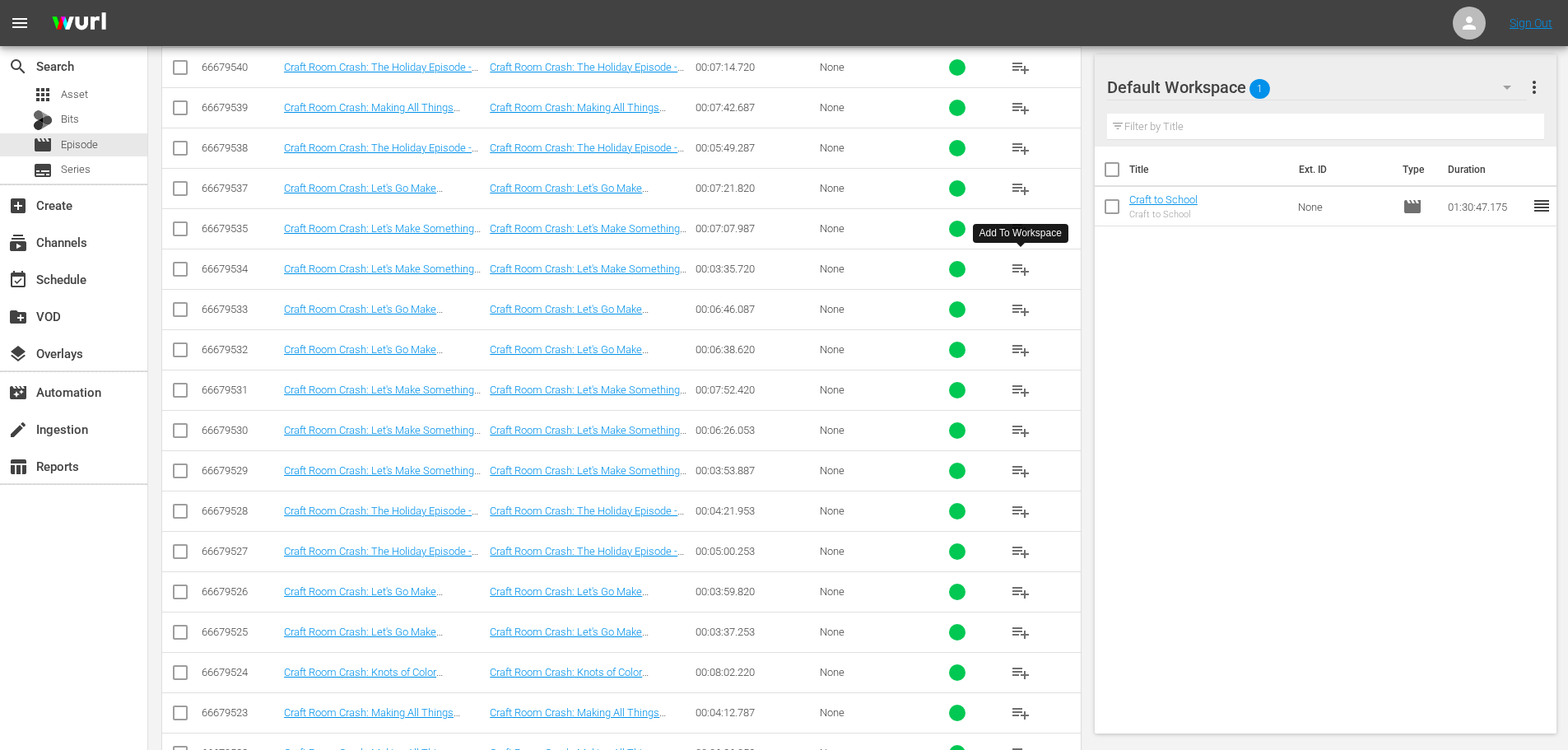
click at [1032, 263] on button "playlist_add" at bounding box center [1021, 269] width 40 height 40
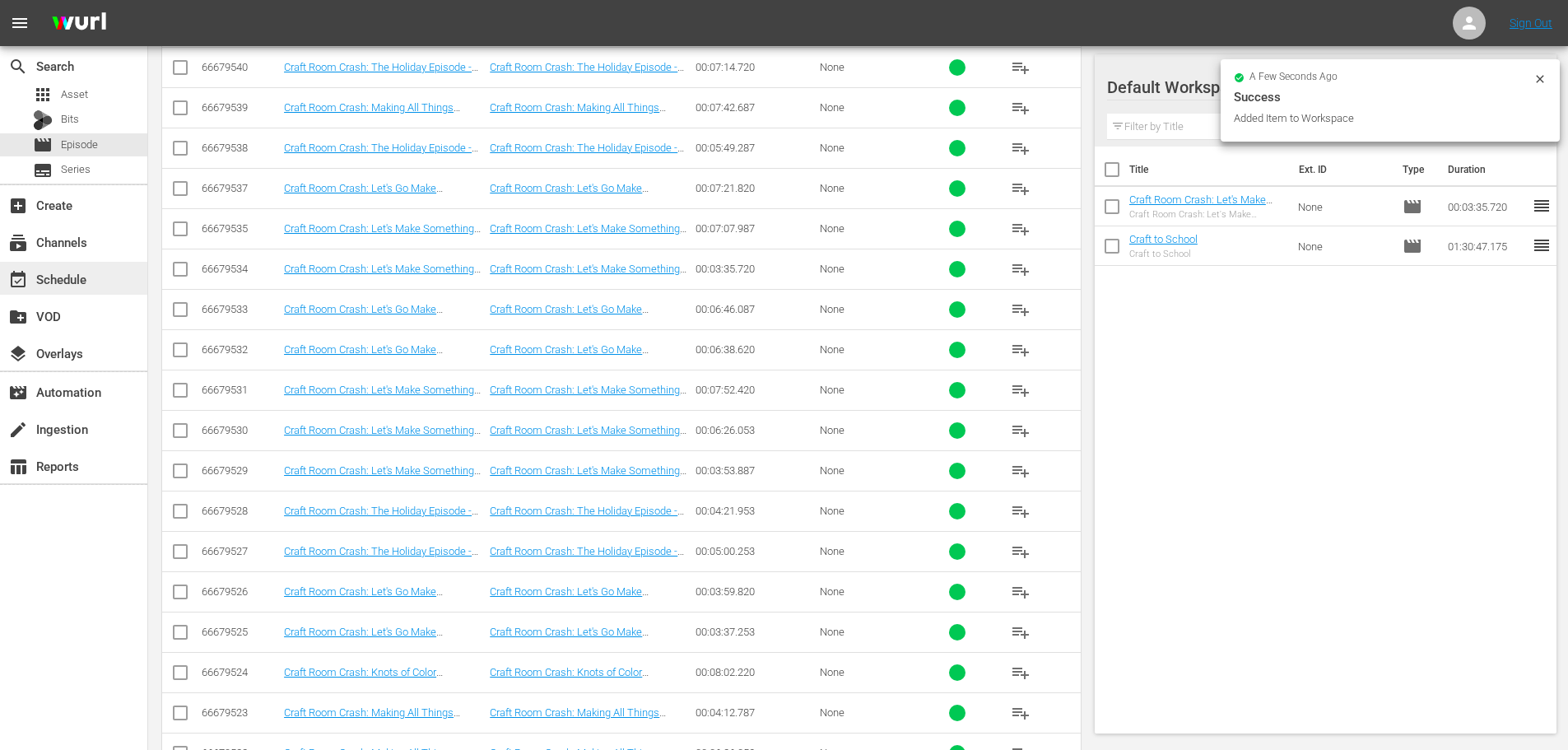
click at [84, 284] on div "event_available Schedule" at bounding box center [46, 276] width 92 height 14
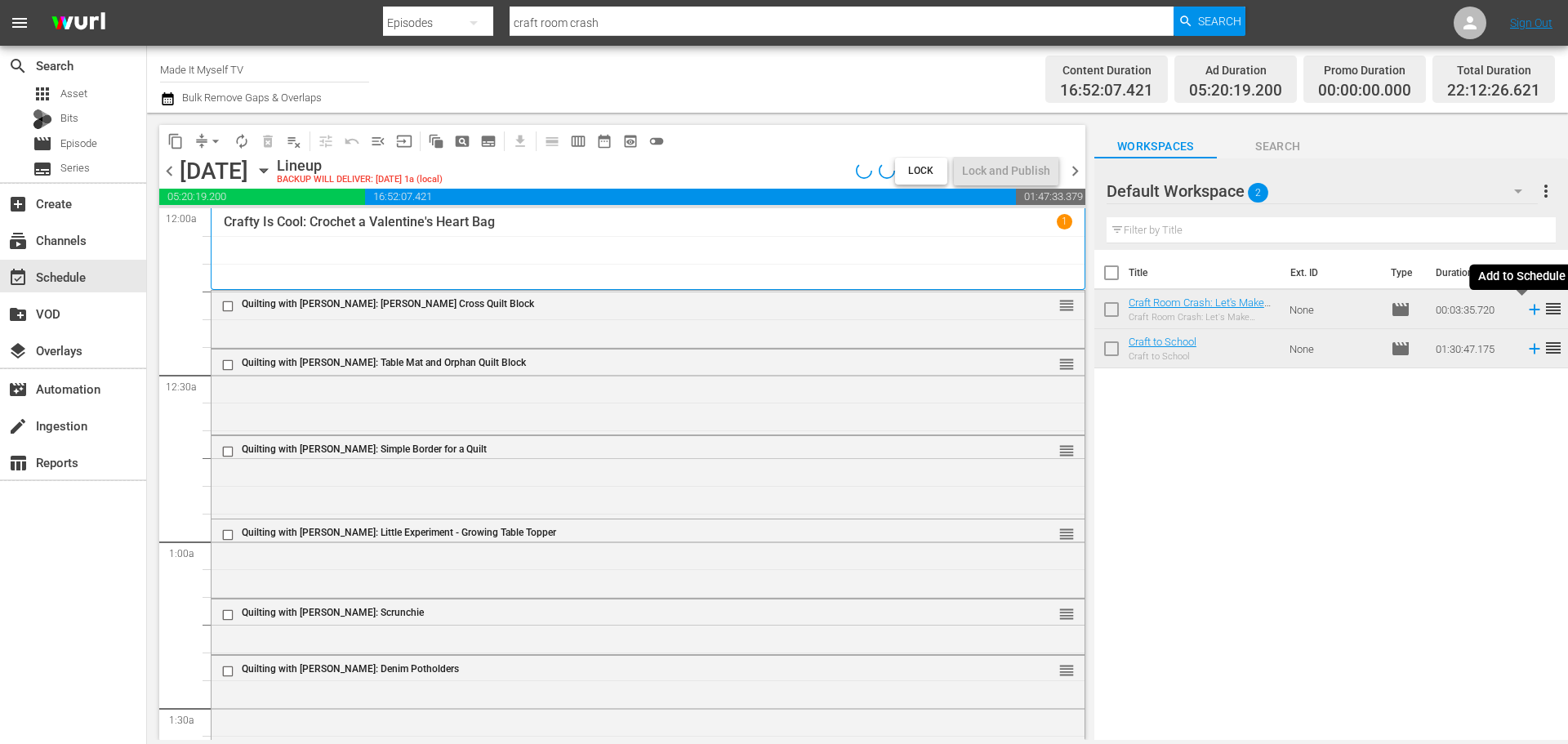
click at [1526, 307] on icon at bounding box center [1535, 310] width 18 height 18
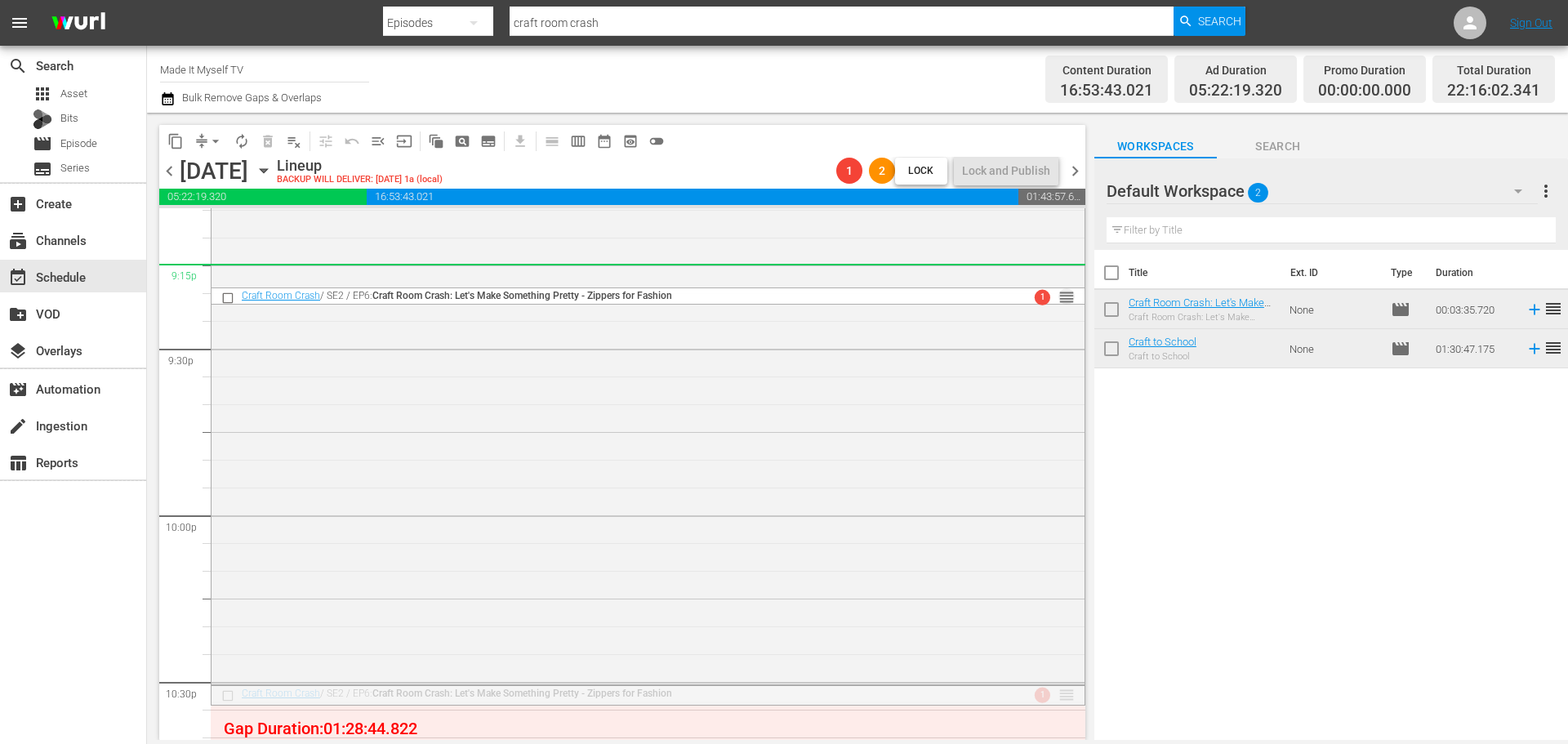
scroll to position [6617, 0]
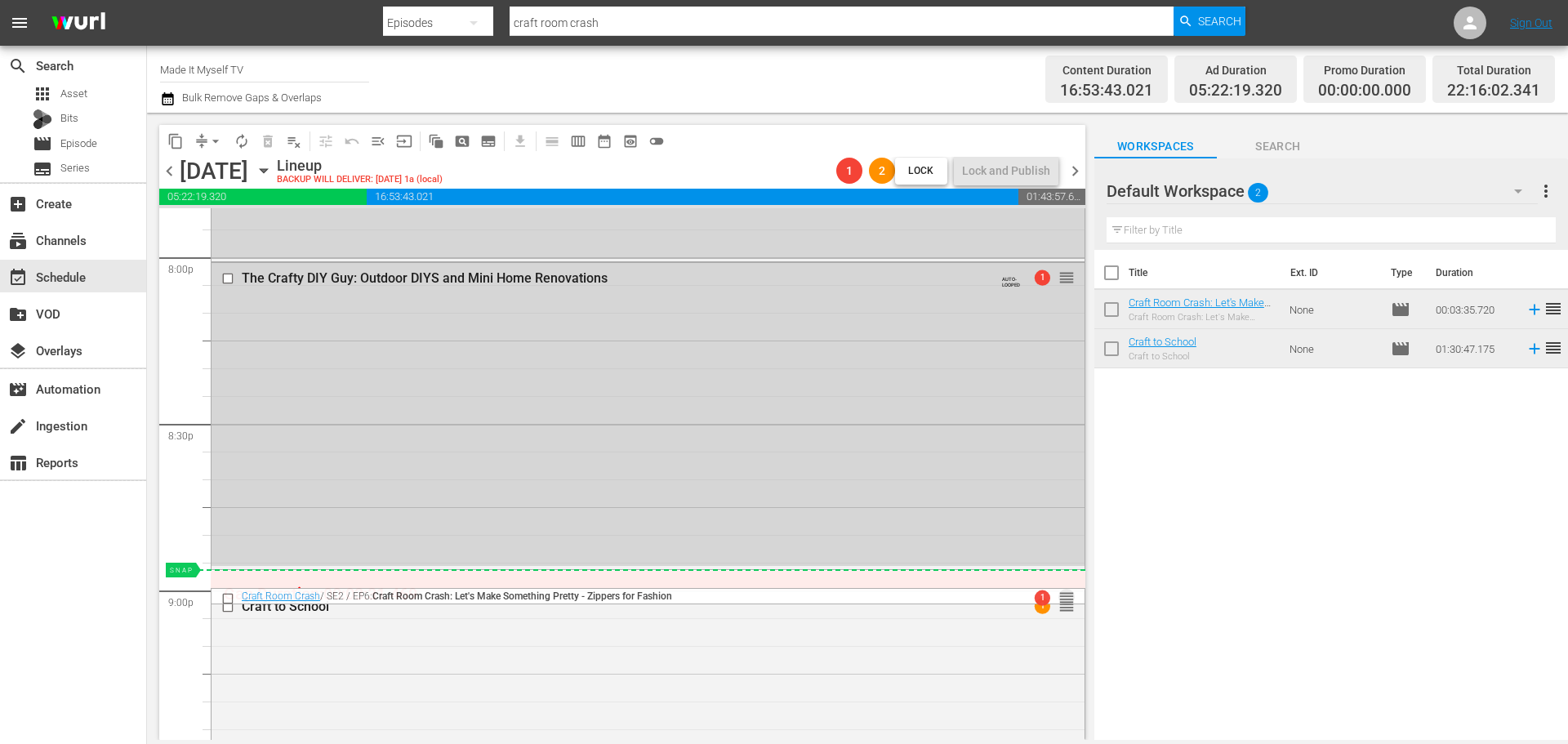
drag, startPoint x: 1046, startPoint y: 451, endPoint x: 1012, endPoint y: 581, distance: 134.4
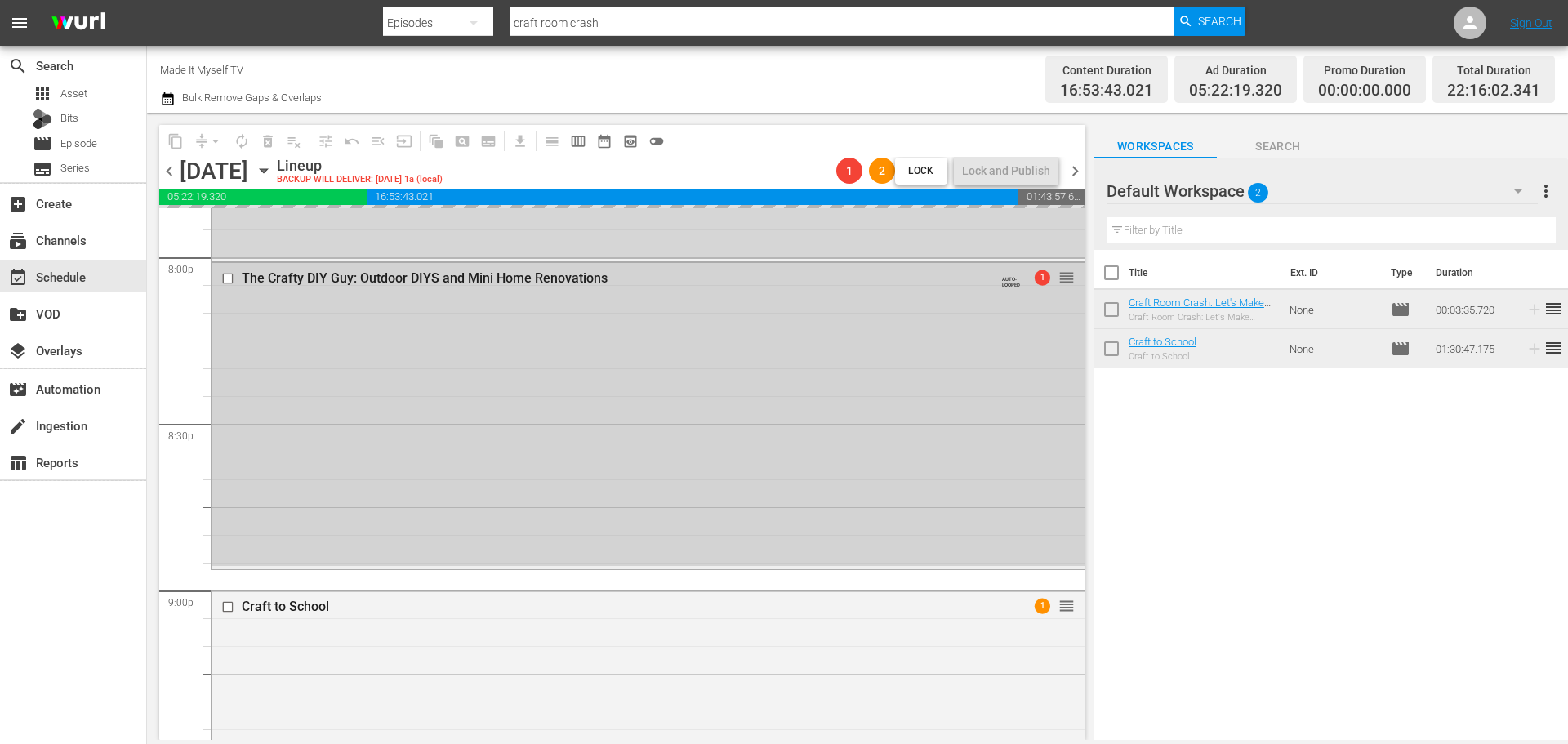
scroll to position [6699, 0]
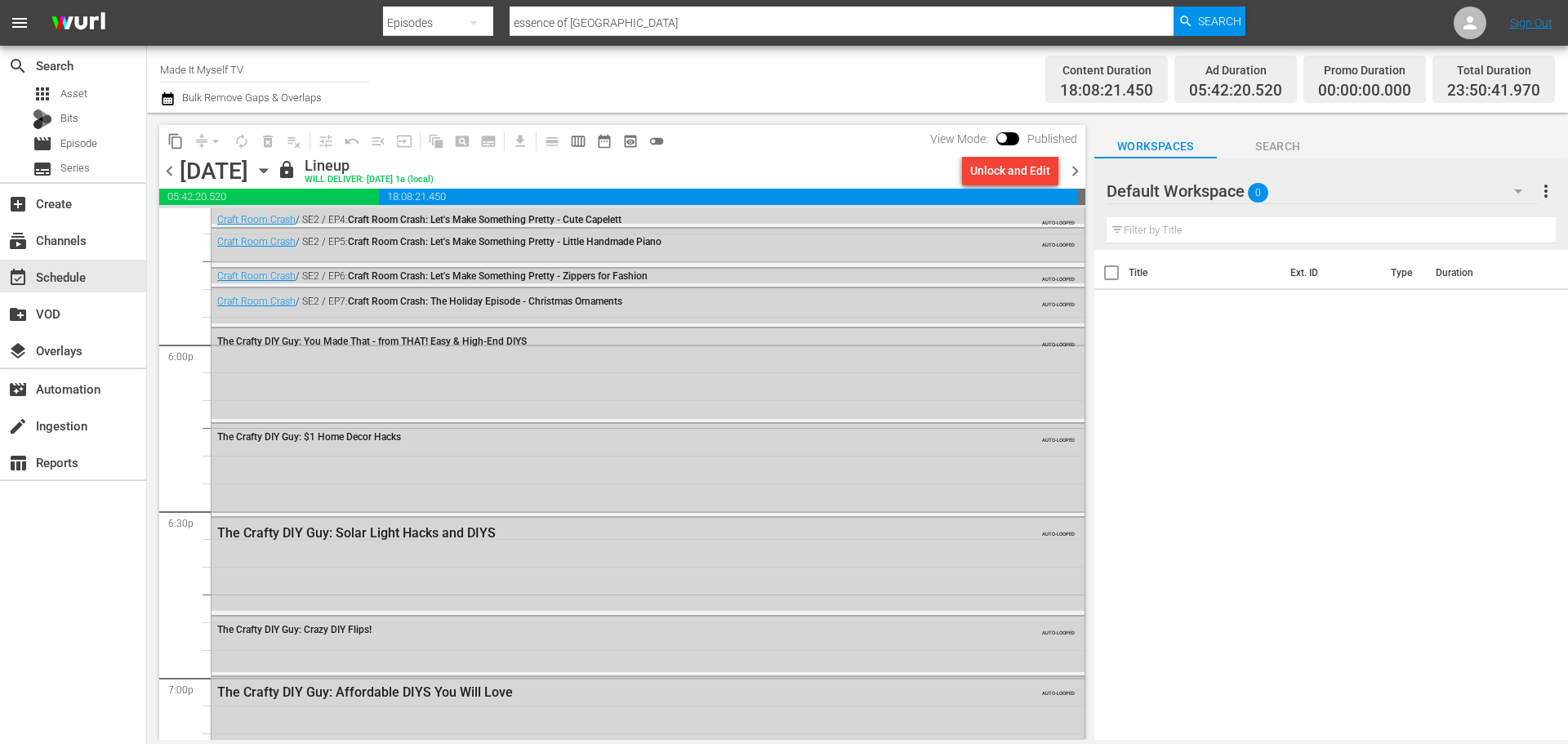
scroll to position [5851, 0]
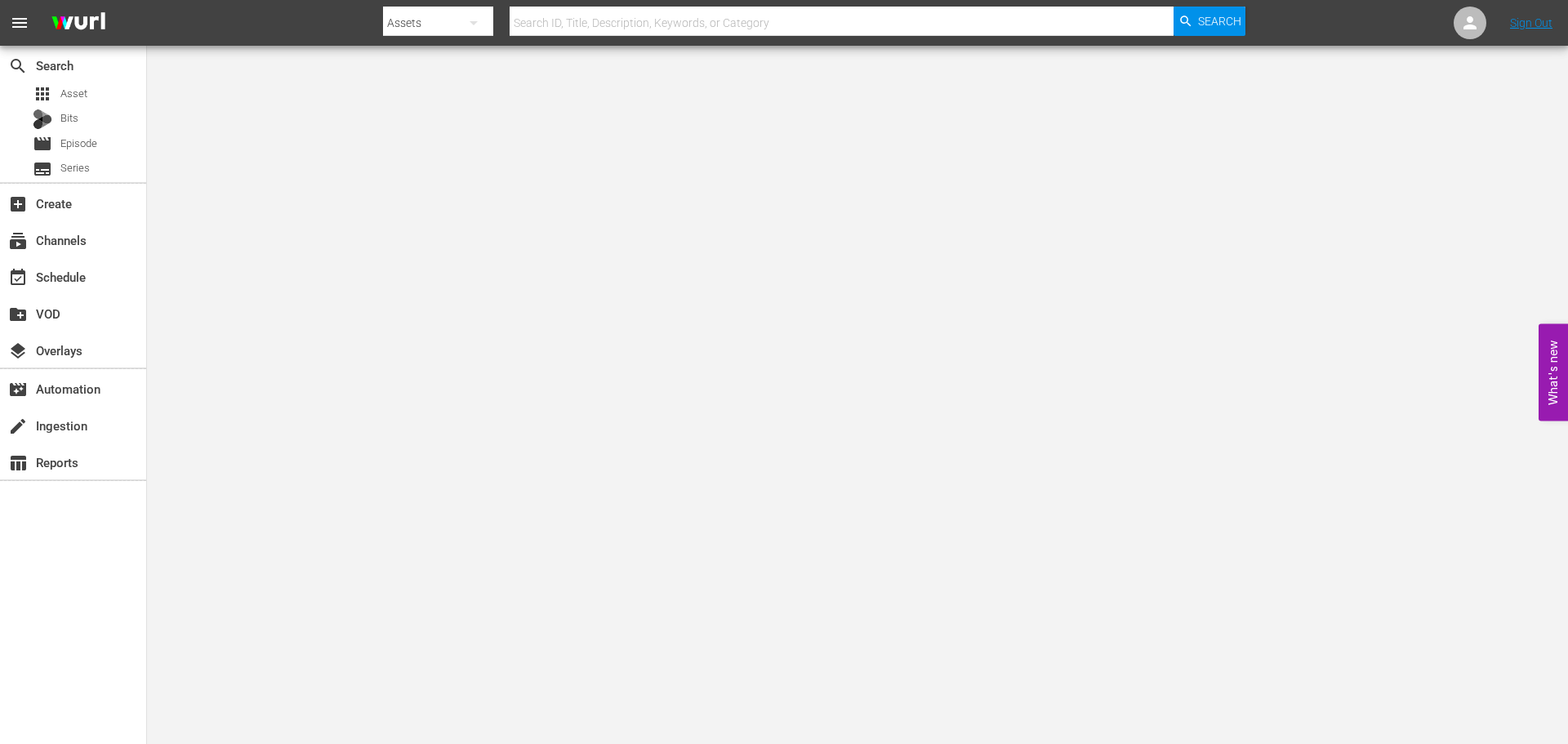
click at [116, 258] on div "event_available Schedule" at bounding box center [72, 275] width 146 height 37
click at [115, 272] on div "event_available Schedule" at bounding box center [72, 276] width 146 height 32
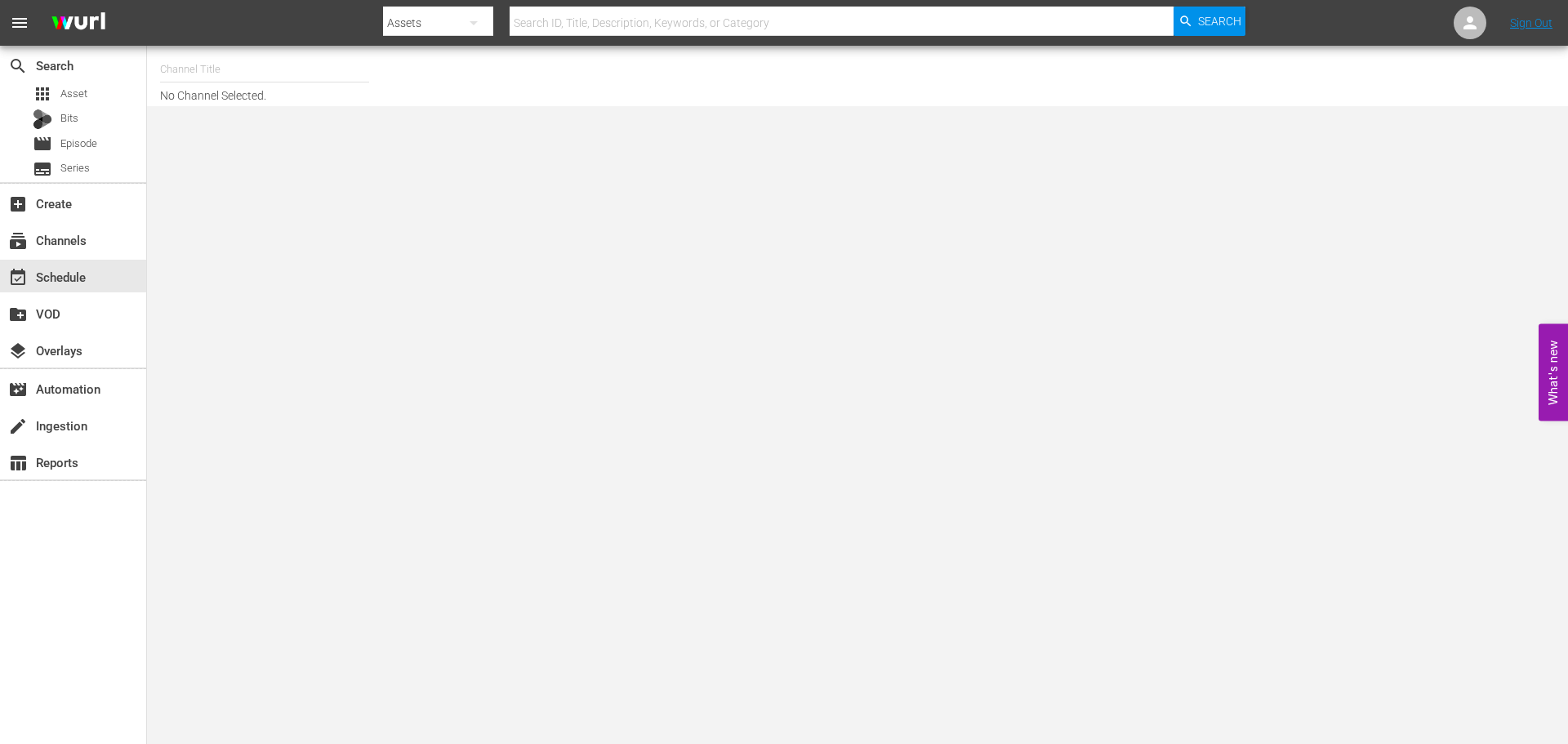
click at [324, 62] on input "text" at bounding box center [265, 70] width 209 height 39
click at [294, 117] on div "Made It Myself TV (1876 - tricoast_tv_madeitmyselftv_1)" at bounding box center [384, 115] width 423 height 39
type input "Made It Myself TV (1876 - tricoast_tv_madeitmyselftv_1)"
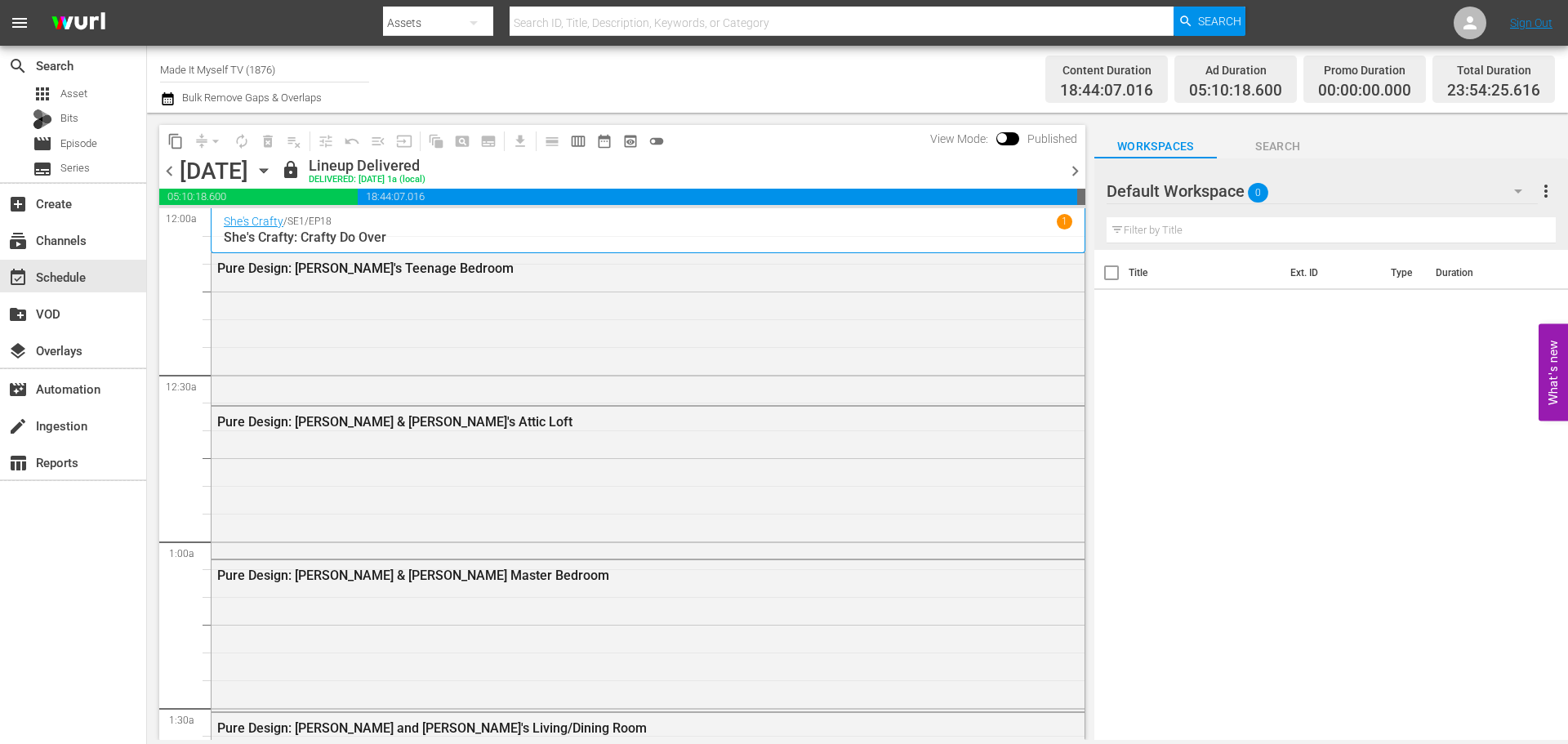
click at [1073, 165] on span "chevron_right" at bounding box center [1075, 171] width 21 height 21
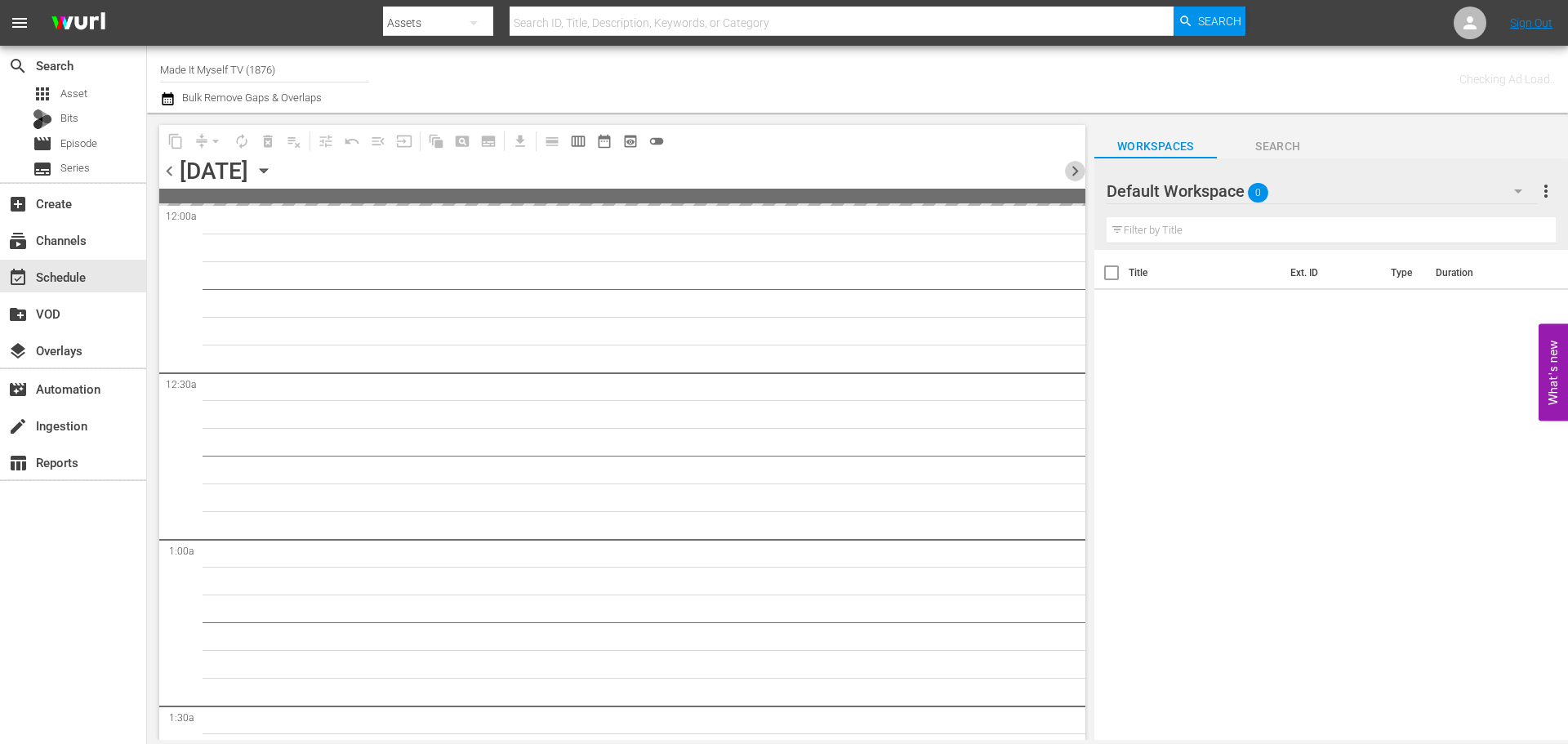
click at [1073, 165] on span "chevron_right" at bounding box center [1075, 171] width 21 height 21
